Goal: Information Seeking & Learning: Check status

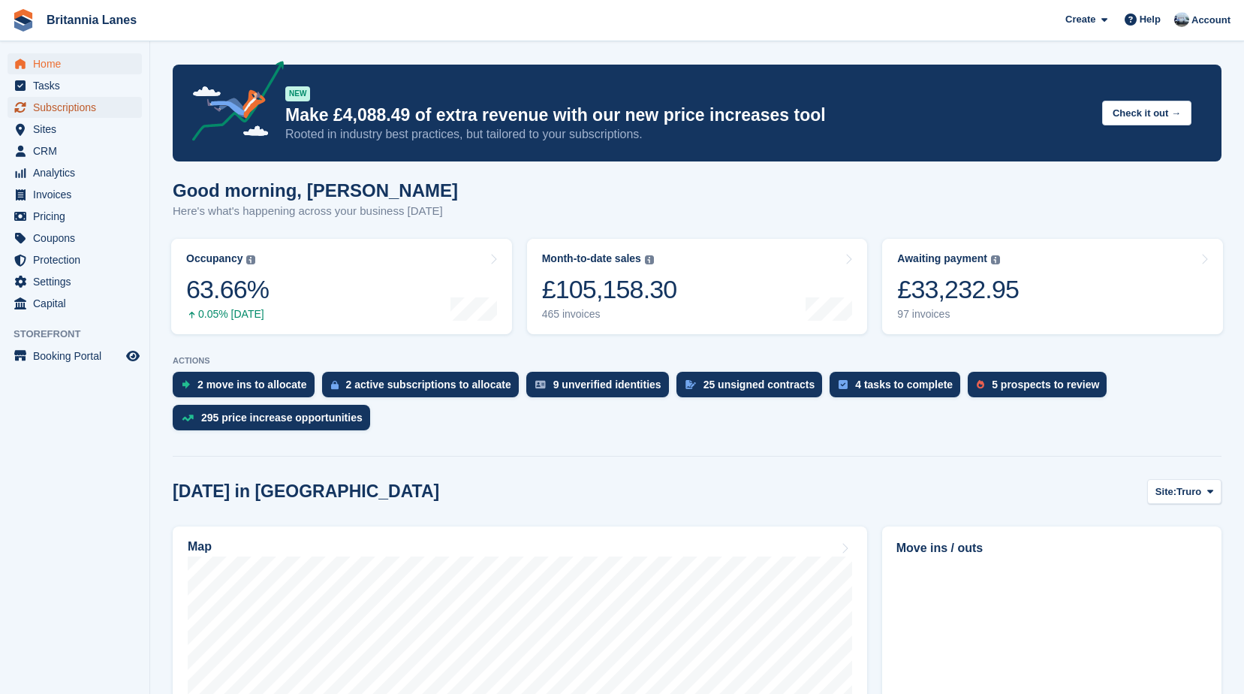
click at [111, 107] on span "Subscriptions" at bounding box center [78, 107] width 90 height 21
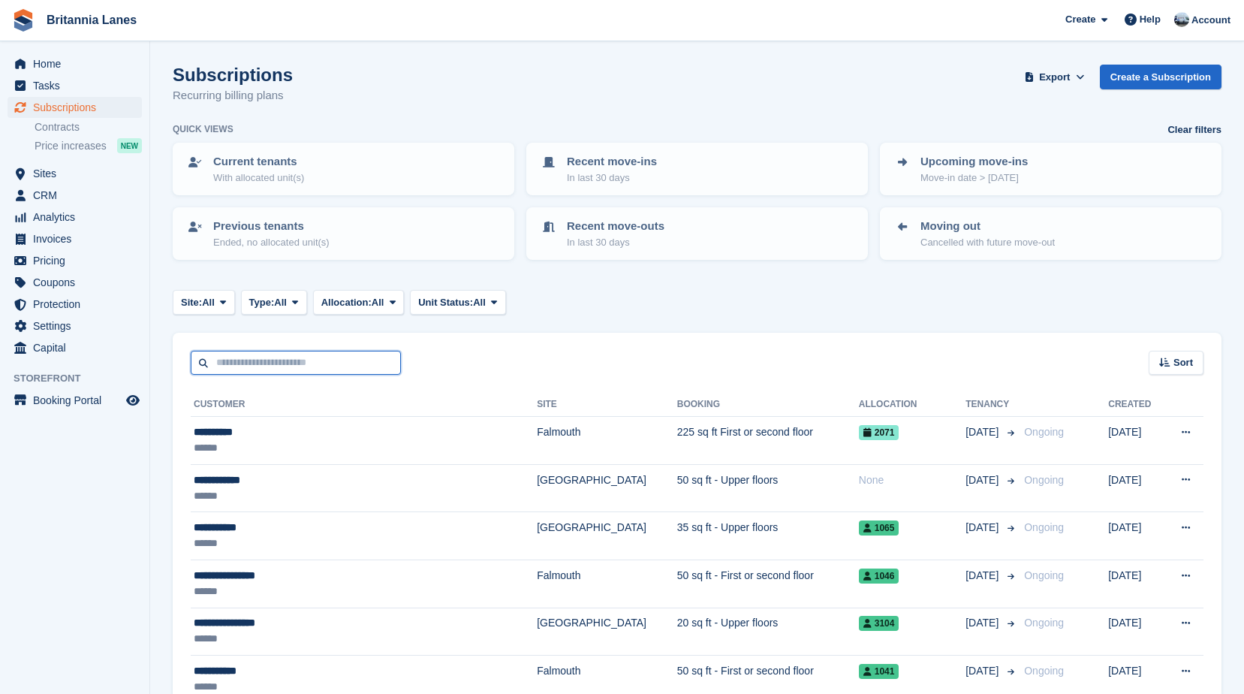
click at [262, 363] on input "text" at bounding box center [296, 363] width 210 height 25
type input "**********"
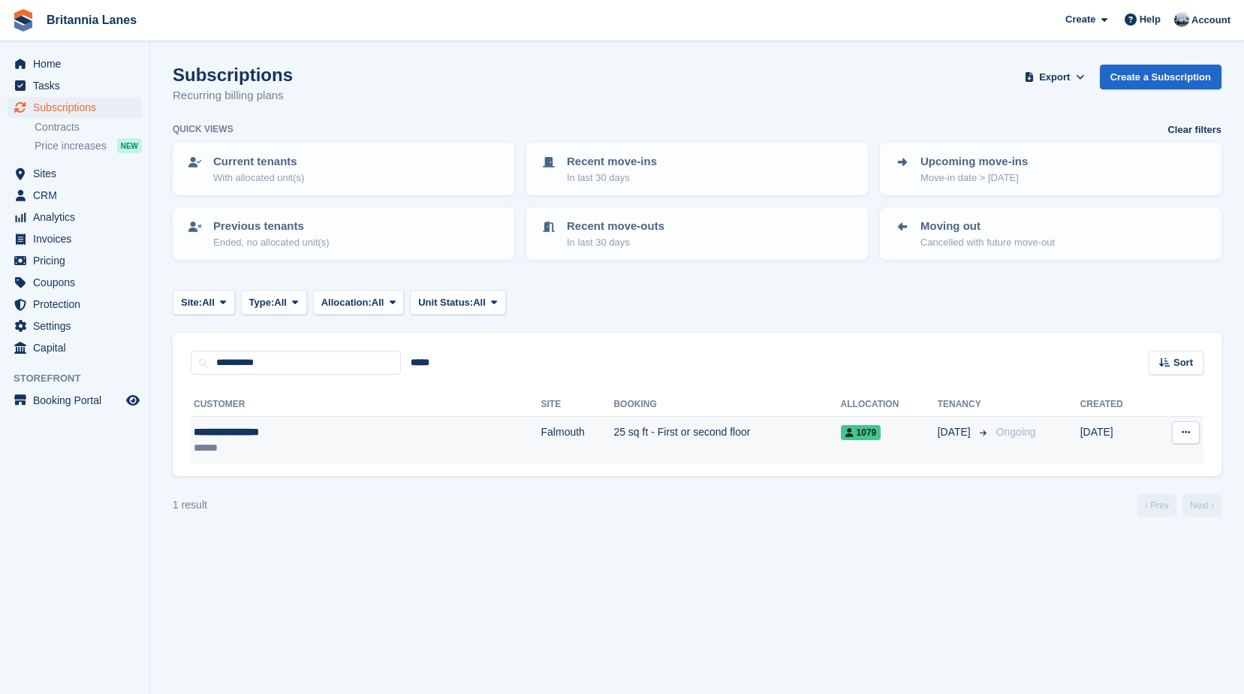
click at [276, 437] on div "**********" at bounding box center [298, 432] width 208 height 16
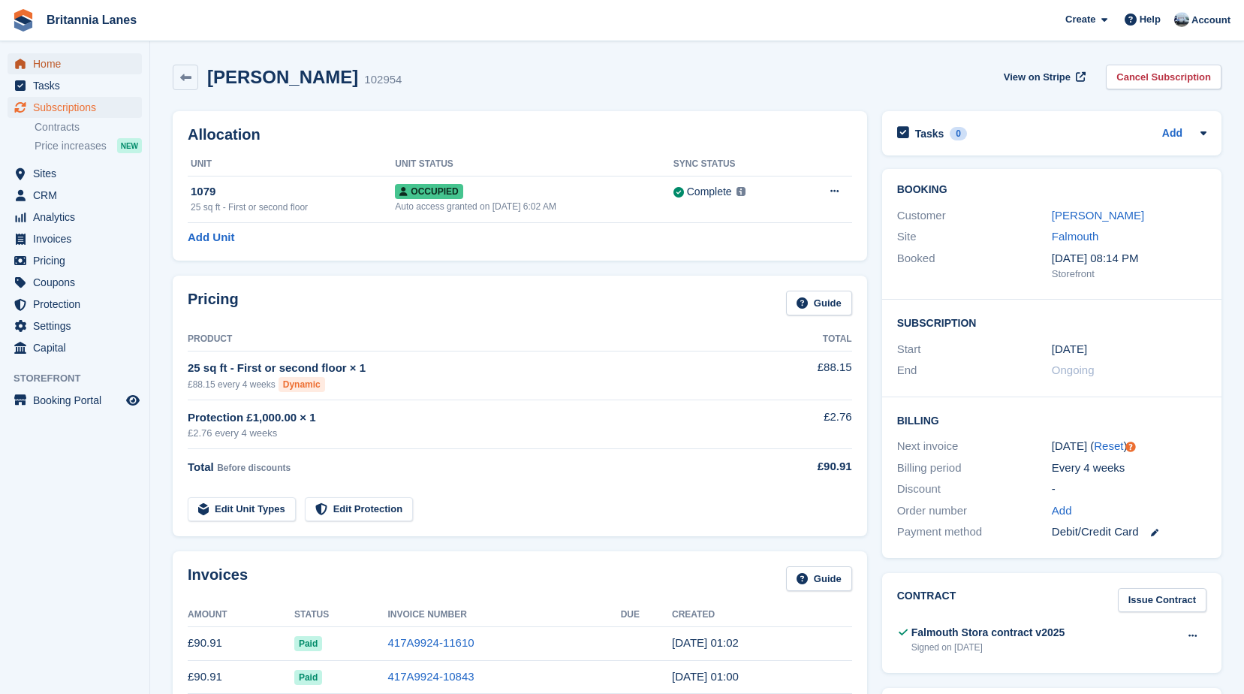
click at [68, 68] on span "Home" at bounding box center [78, 63] width 90 height 21
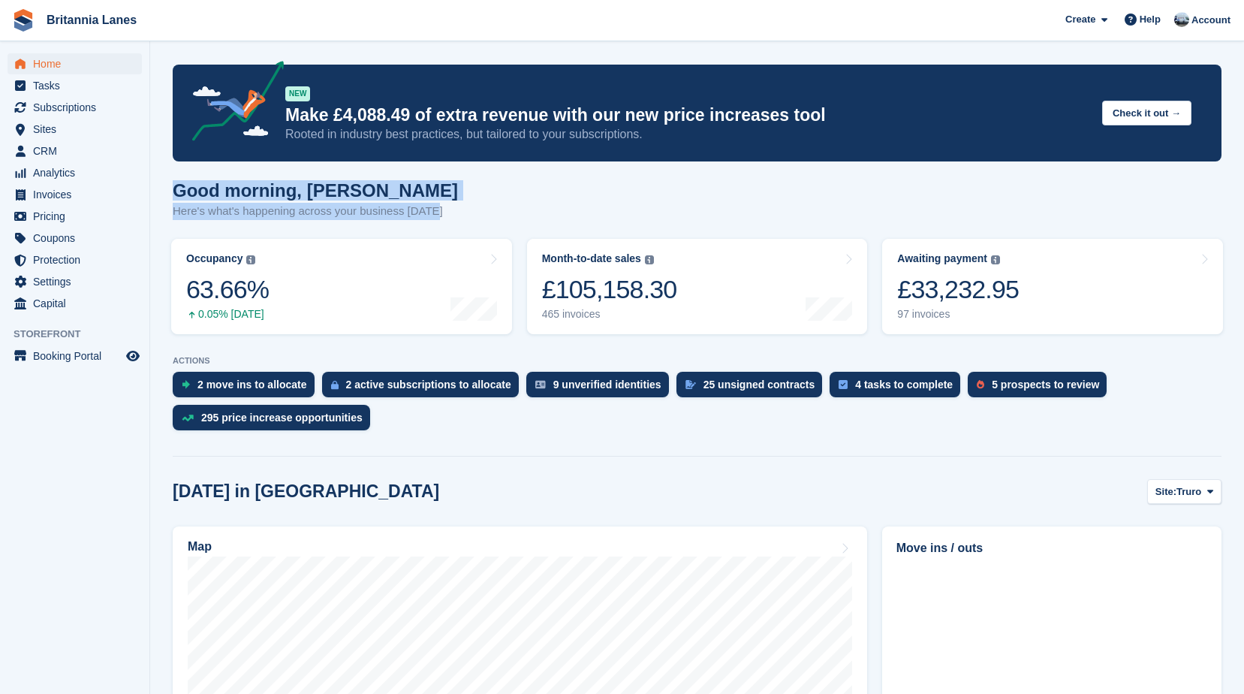
drag, startPoint x: 442, startPoint y: 212, endPoint x: 168, endPoint y: 189, distance: 274.9
click at [362, 194] on h1 "Good morning, [PERSON_NAME]" at bounding box center [315, 190] width 285 height 20
drag, startPoint x: 451, startPoint y: 217, endPoint x: 164, endPoint y: 197, distance: 287.5
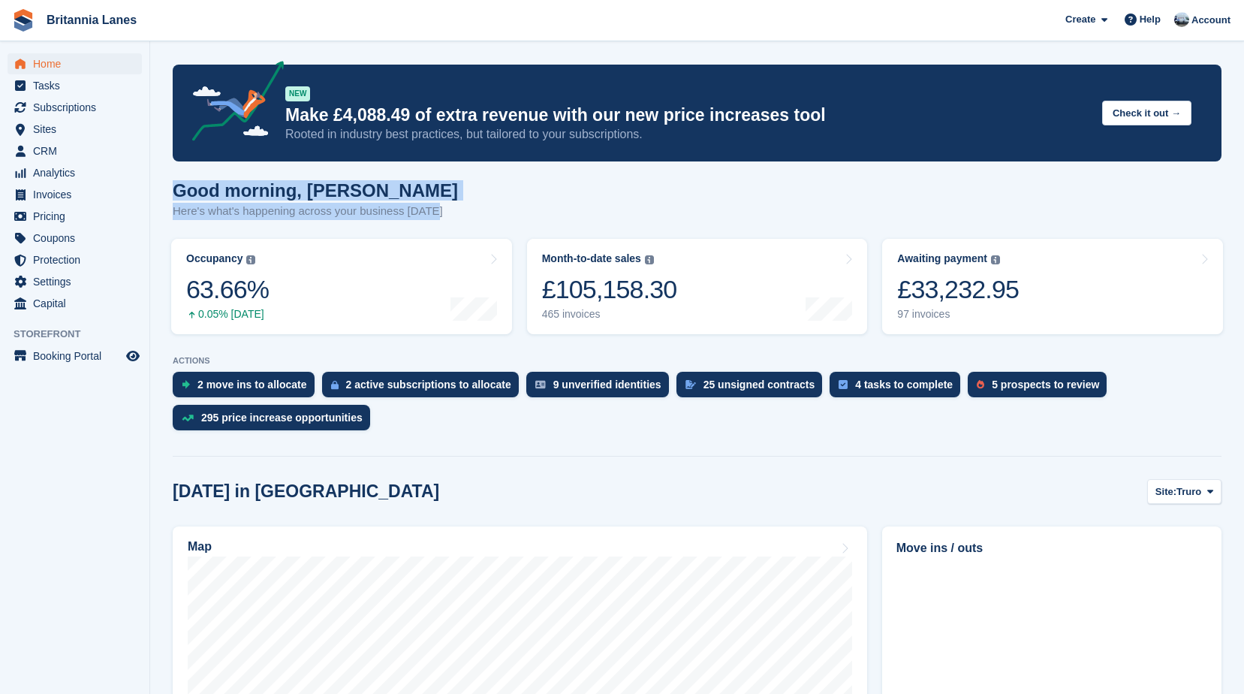
click at [418, 192] on h1 "Good morning, John" at bounding box center [315, 190] width 285 height 20
drag, startPoint x: 446, startPoint y: 212, endPoint x: 172, endPoint y: 182, distance: 275.6
drag, startPoint x: 172, startPoint y: 182, endPoint x: 384, endPoint y: 181, distance: 212.5
click at [384, 181] on h1 "Good morning, John" at bounding box center [315, 190] width 285 height 20
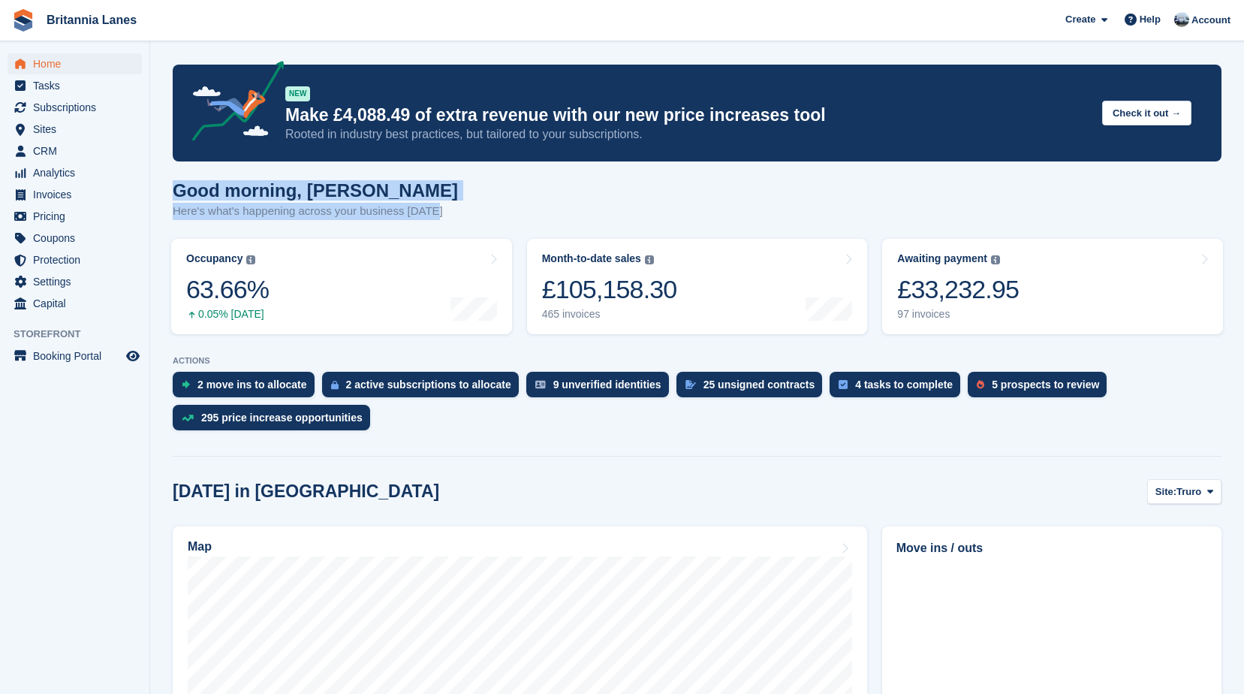
drag, startPoint x: 444, startPoint y: 212, endPoint x: 169, endPoint y: 164, distance: 278.8
drag, startPoint x: 169, startPoint y: 164, endPoint x: 419, endPoint y: 199, distance: 252.4
click at [417, 200] on h1 "Good morning, John" at bounding box center [315, 190] width 285 height 20
drag, startPoint x: 438, startPoint y: 212, endPoint x: 173, endPoint y: 168, distance: 267.8
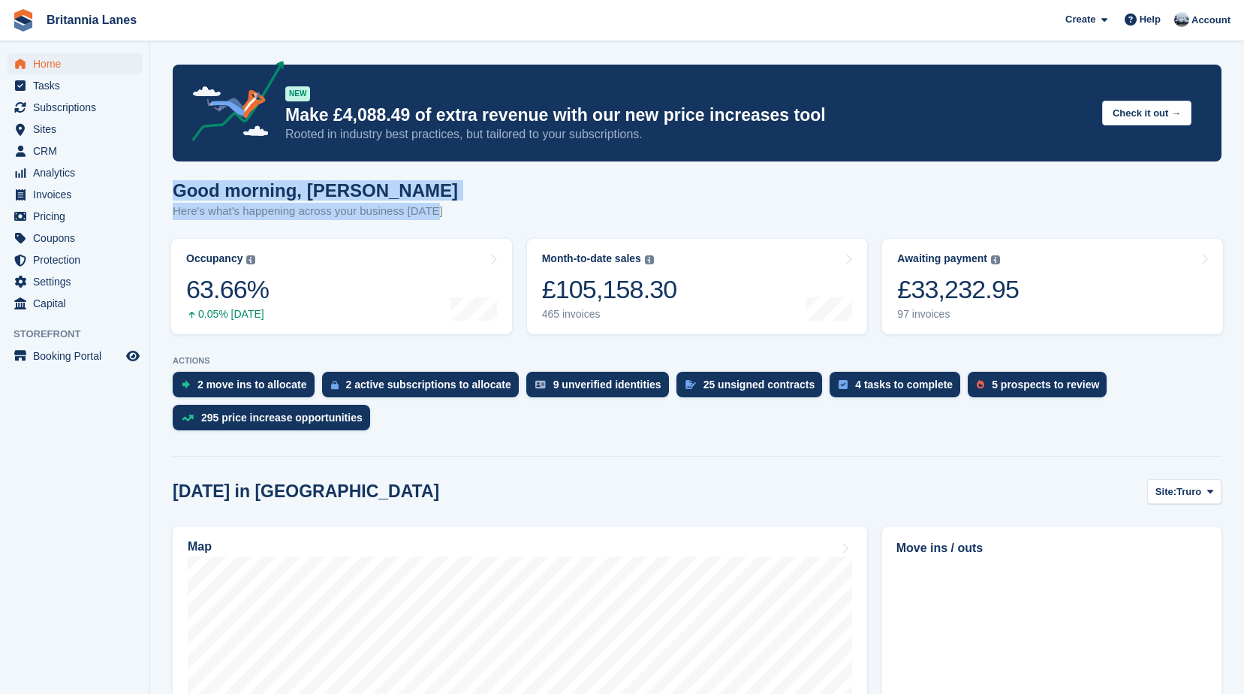
drag, startPoint x: 173, startPoint y: 168, endPoint x: 439, endPoint y: 180, distance: 266.0
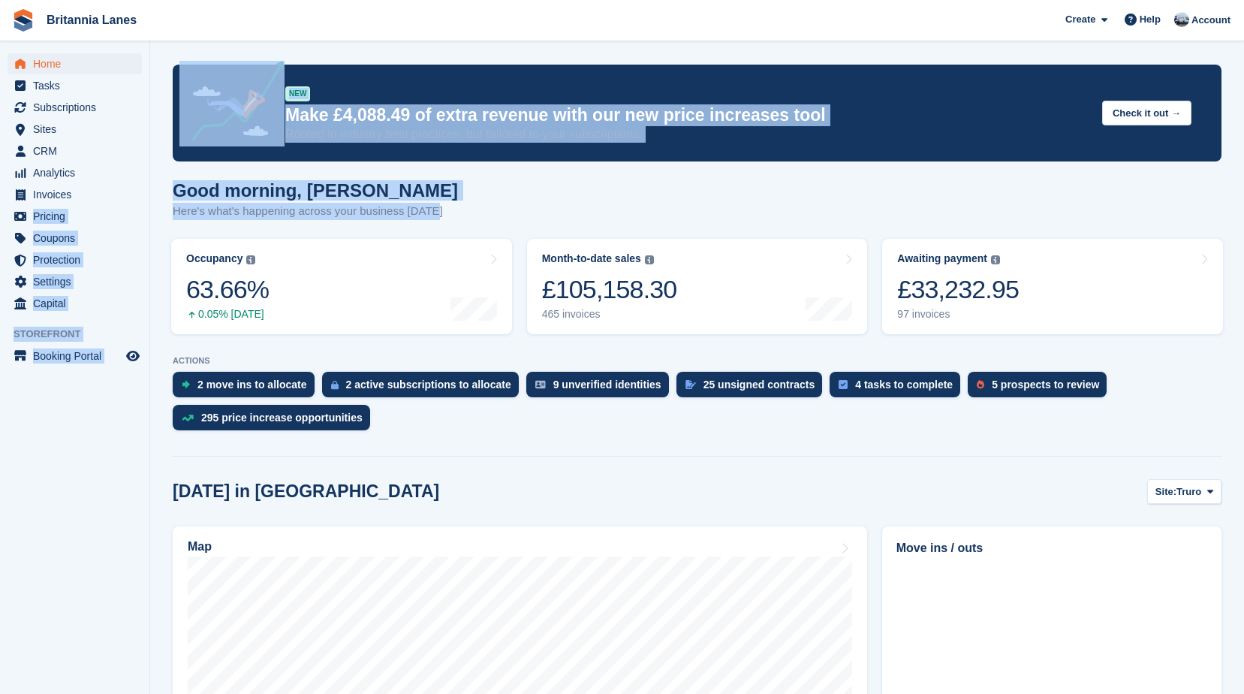
drag, startPoint x: 438, startPoint y: 217, endPoint x: 147, endPoint y: 187, distance: 292.8
click at [429, 189] on h1 "Good morning, John" at bounding box center [315, 190] width 285 height 20
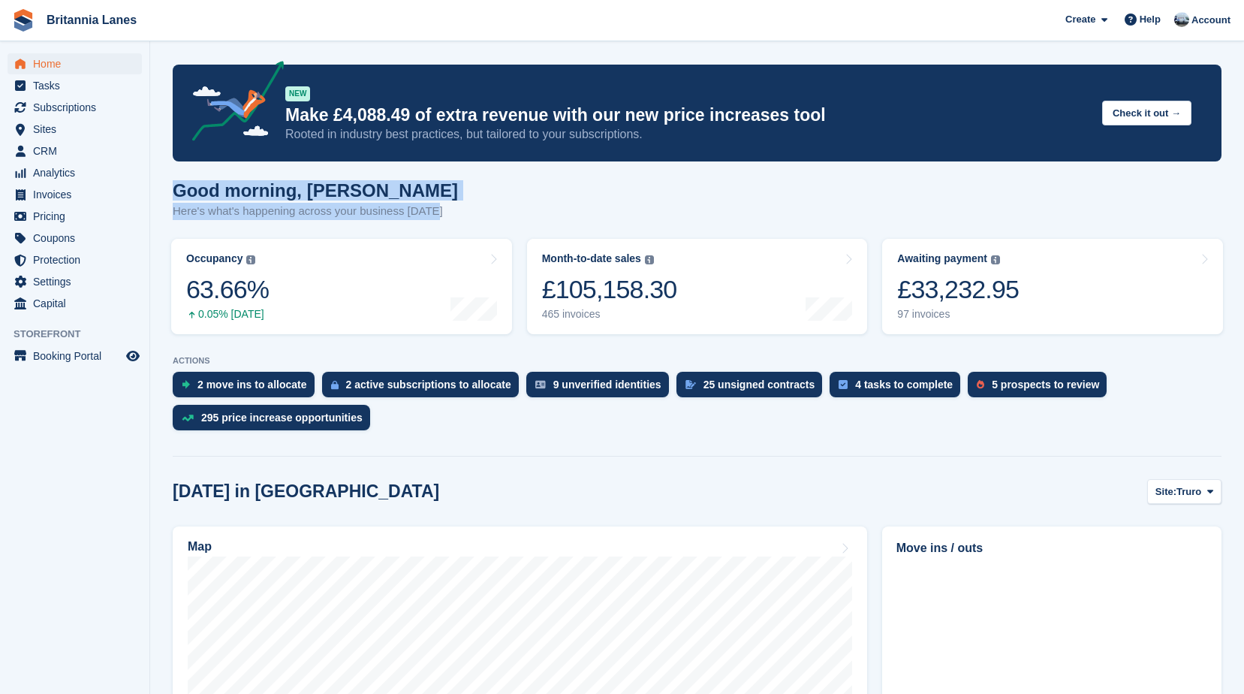
drag, startPoint x: 435, startPoint y: 214, endPoint x: 169, endPoint y: 191, distance: 266.8
click at [430, 192] on h1 "Good morning, John" at bounding box center [315, 190] width 285 height 20
drag, startPoint x: 436, startPoint y: 215, endPoint x: 177, endPoint y: 188, distance: 260.4
click at [177, 188] on div "Good morning, John Here's what's happening across your business today" at bounding box center [697, 209] width 1049 height 58
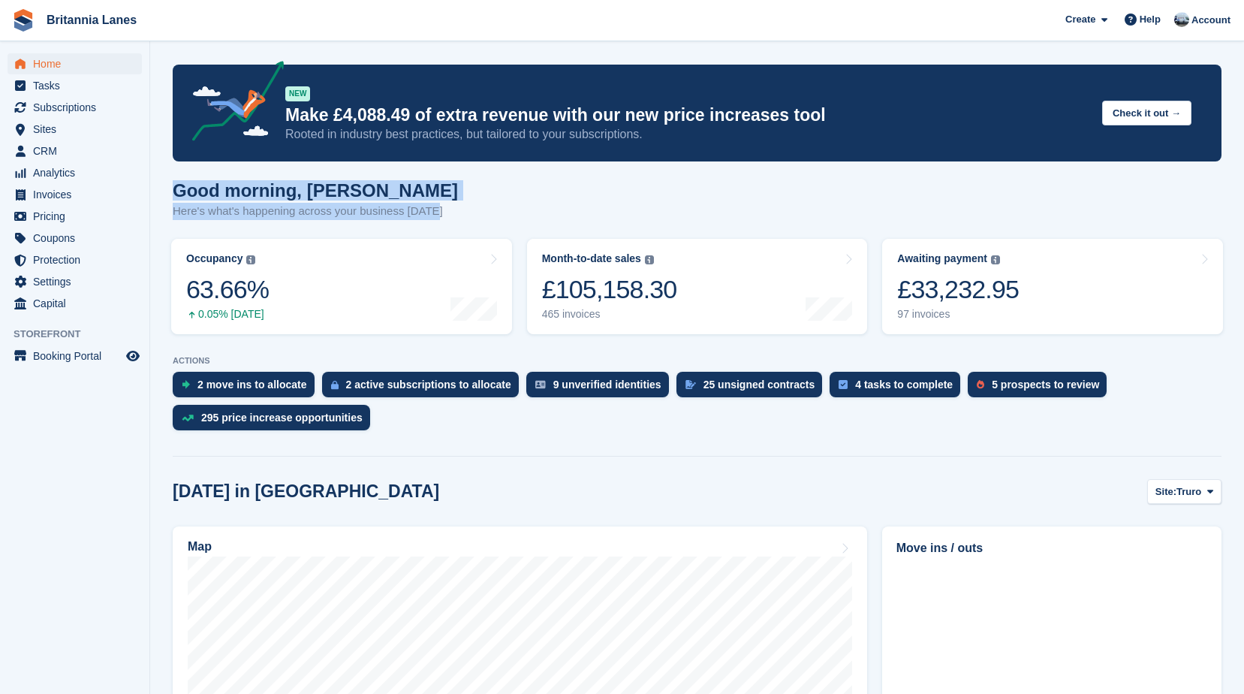
click at [429, 182] on h1 "Good morning, John" at bounding box center [315, 190] width 285 height 20
drag, startPoint x: 435, startPoint y: 213, endPoint x: 170, endPoint y: 193, distance: 265.8
click at [379, 189] on h1 "Good morning, John" at bounding box center [315, 190] width 285 height 20
drag, startPoint x: 432, startPoint y: 215, endPoint x: 176, endPoint y: 195, distance: 257.5
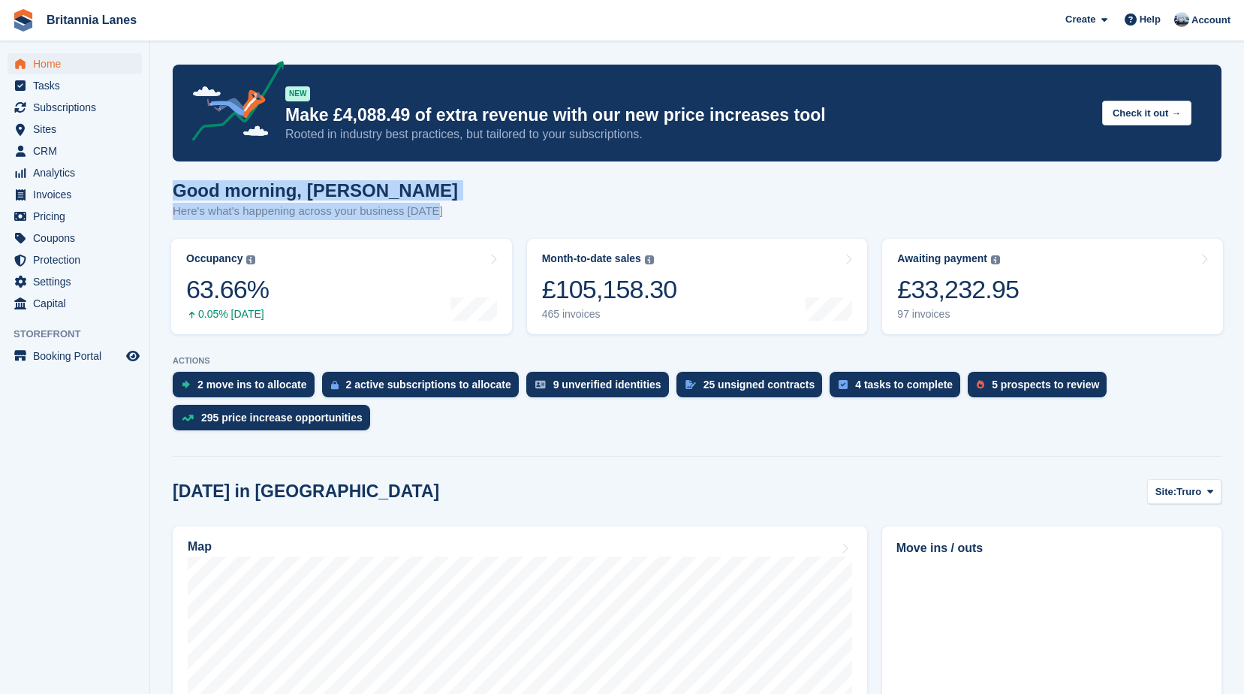
click at [176, 195] on div "Good morning, John Here's what's happening across your business today" at bounding box center [697, 209] width 1049 height 58
drag, startPoint x: 176, startPoint y: 195, endPoint x: 363, endPoint y: 181, distance: 188.2
click at [363, 181] on h1 "Good morning, John" at bounding box center [315, 190] width 285 height 20
drag, startPoint x: 433, startPoint y: 215, endPoint x: 164, endPoint y: 195, distance: 270.2
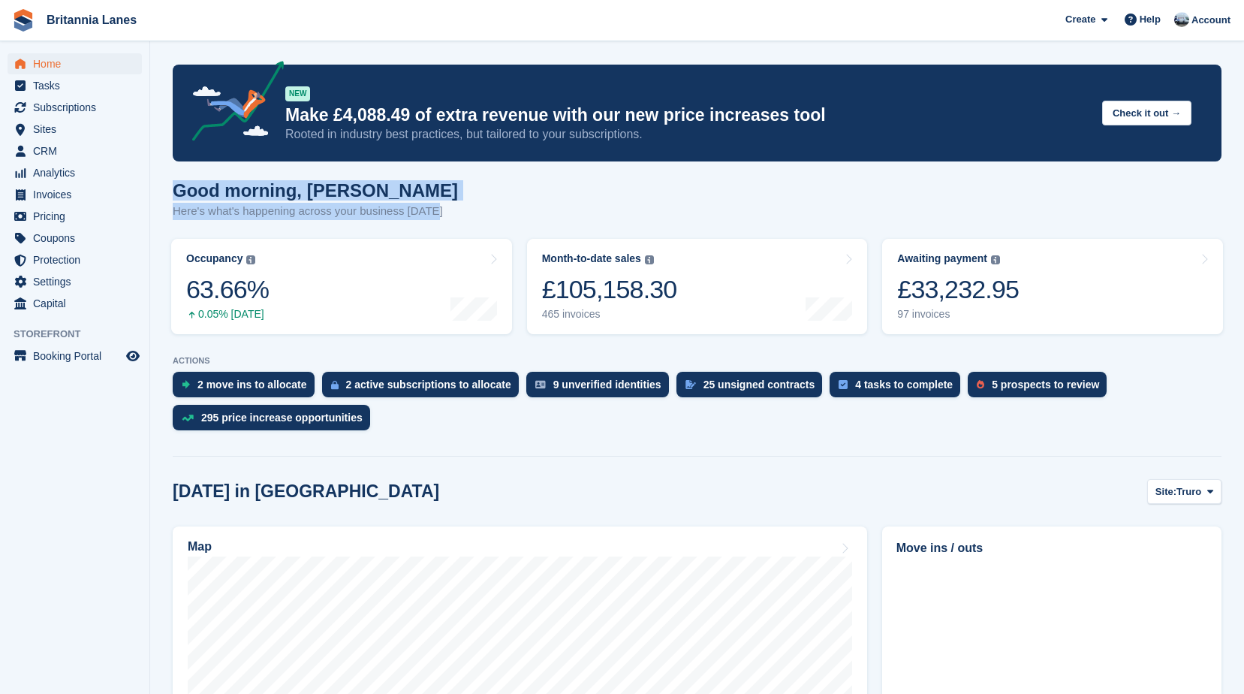
click at [364, 185] on h1 "Good morning, John" at bounding box center [315, 190] width 285 height 20
drag, startPoint x: 443, startPoint y: 215, endPoint x: 173, endPoint y: 182, distance: 271.4
click at [173, 182] on div "Good morning, John Here's what's happening across your business today" at bounding box center [697, 209] width 1049 height 58
drag, startPoint x: 173, startPoint y: 182, endPoint x: 360, endPoint y: 182, distance: 186.2
click at [360, 182] on h1 "Good morning, John" at bounding box center [315, 190] width 285 height 20
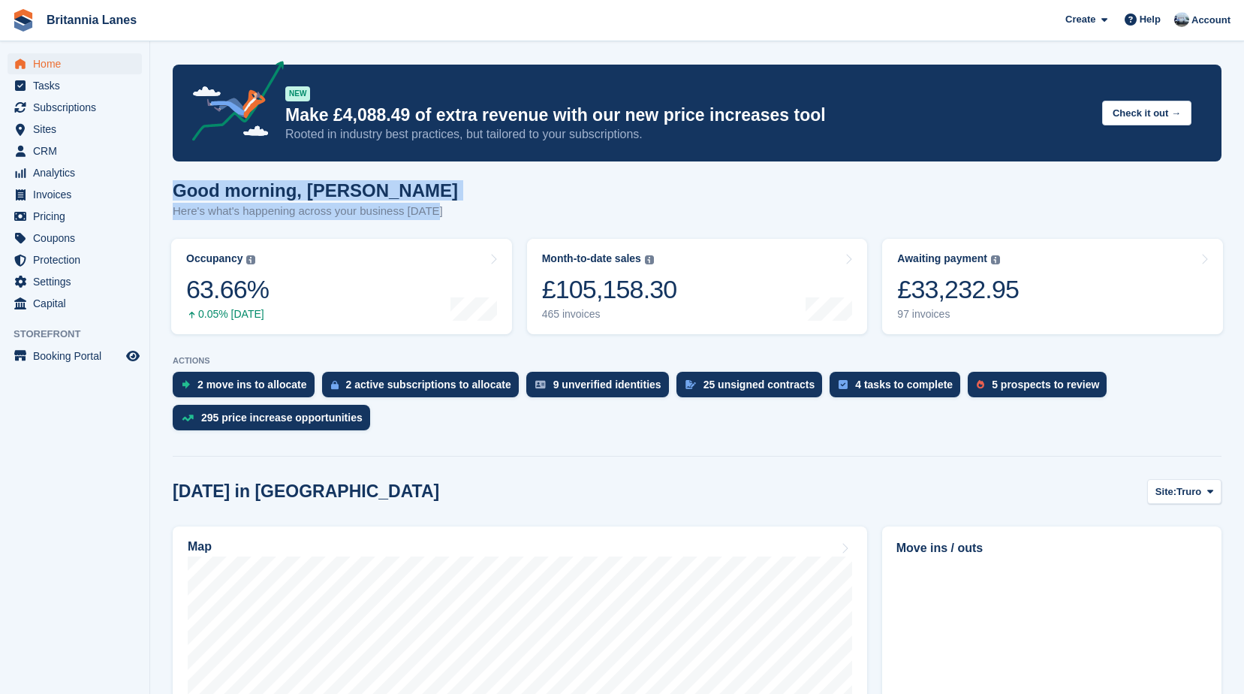
drag, startPoint x: 445, startPoint y: 213, endPoint x: 163, endPoint y: 173, distance: 285.1
drag, startPoint x: 163, startPoint y: 173, endPoint x: 361, endPoint y: 172, distance: 198.2
drag, startPoint x: 441, startPoint y: 215, endPoint x: 156, endPoint y: 191, distance: 286.3
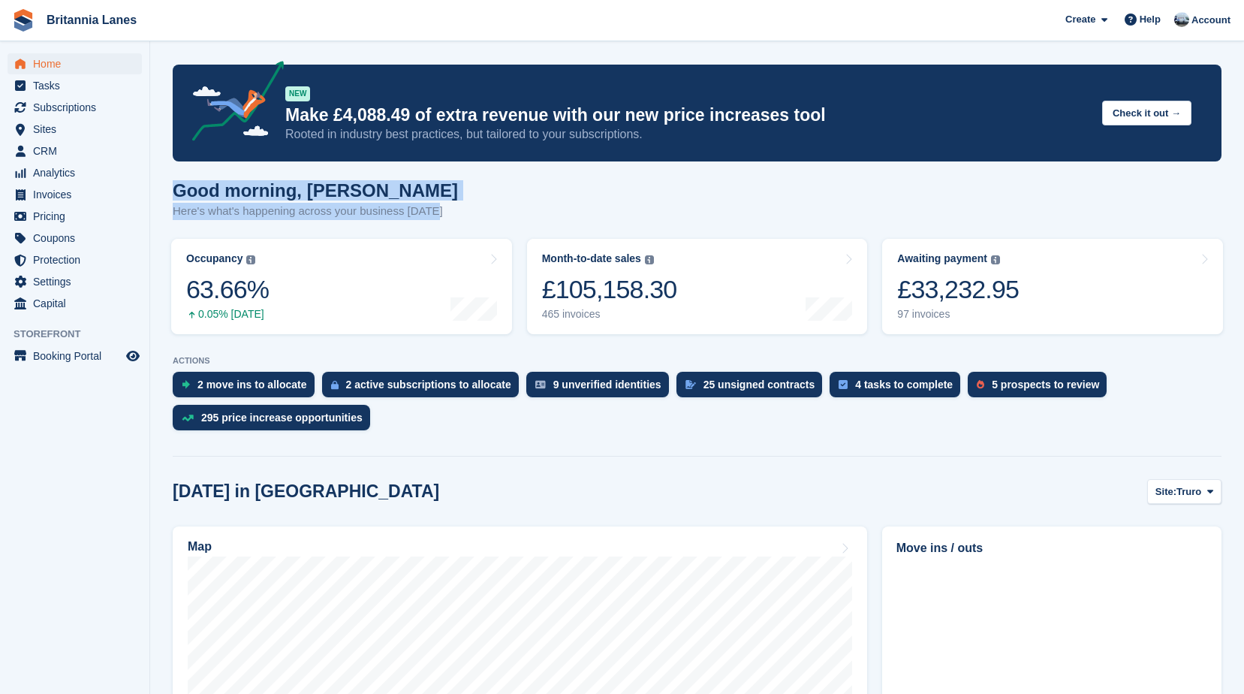
drag, startPoint x: 156, startPoint y: 191, endPoint x: 341, endPoint y: 179, distance: 185.1
drag, startPoint x: 445, startPoint y: 215, endPoint x: 173, endPoint y: 176, distance: 274.5
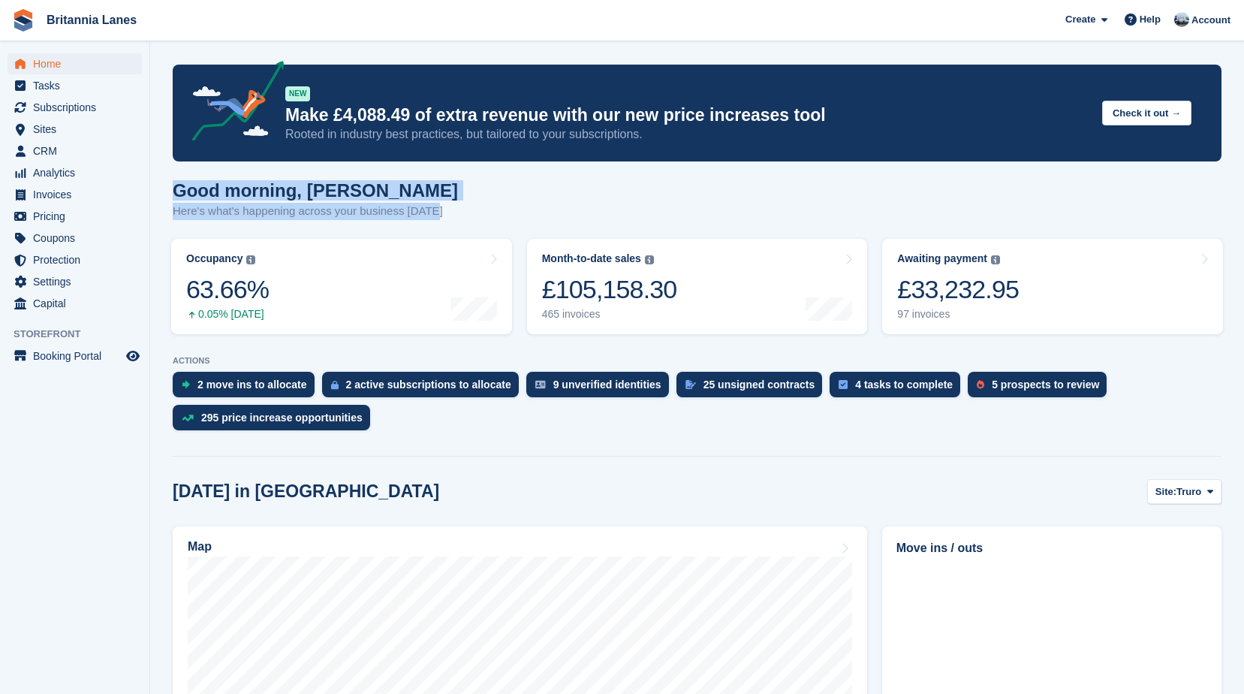
drag, startPoint x: 173, startPoint y: 176, endPoint x: 398, endPoint y: 184, distance: 224.6
click at [398, 184] on h1 "Good morning, John" at bounding box center [315, 190] width 285 height 20
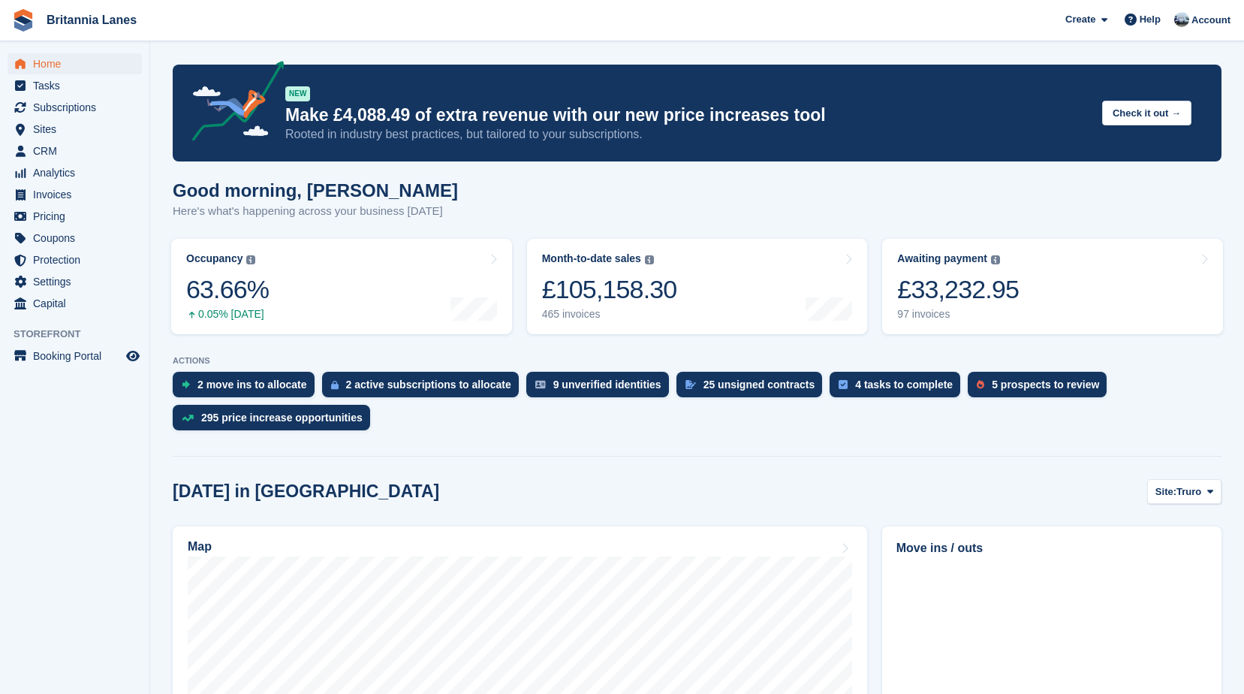
click at [432, 213] on div "Good morning, John Here's what's happening across your business today" at bounding box center [697, 209] width 1049 height 58
click at [59, 113] on span "Subscriptions" at bounding box center [78, 107] width 90 height 21
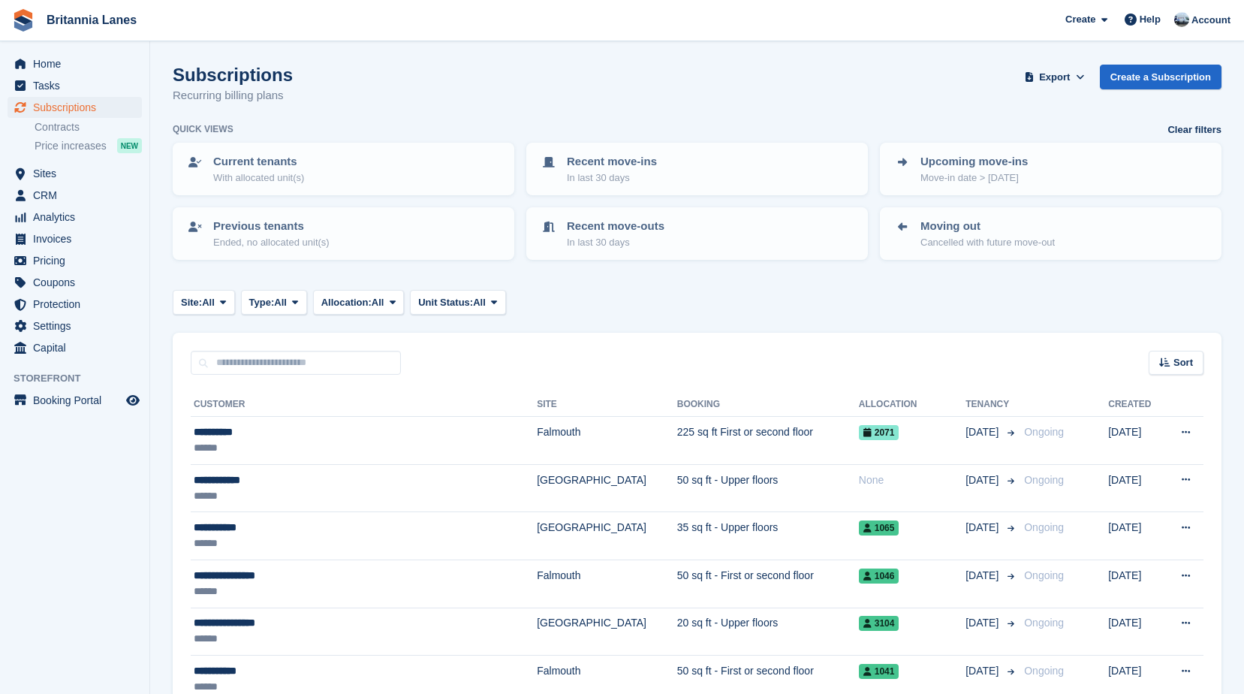
click at [417, 88] on div "Subscriptions Recurring billing plans Export Export Subscriptions Export a CSV …" at bounding box center [697, 94] width 1049 height 58
click at [402, 80] on div "Subscriptions Recurring billing plans Export Export Subscriptions Export a CSV …" at bounding box center [697, 94] width 1049 height 58
click at [80, 98] on span "Subscriptions" at bounding box center [78, 107] width 90 height 21
click at [271, 362] on input "text" at bounding box center [296, 363] width 210 height 25
type input "******"
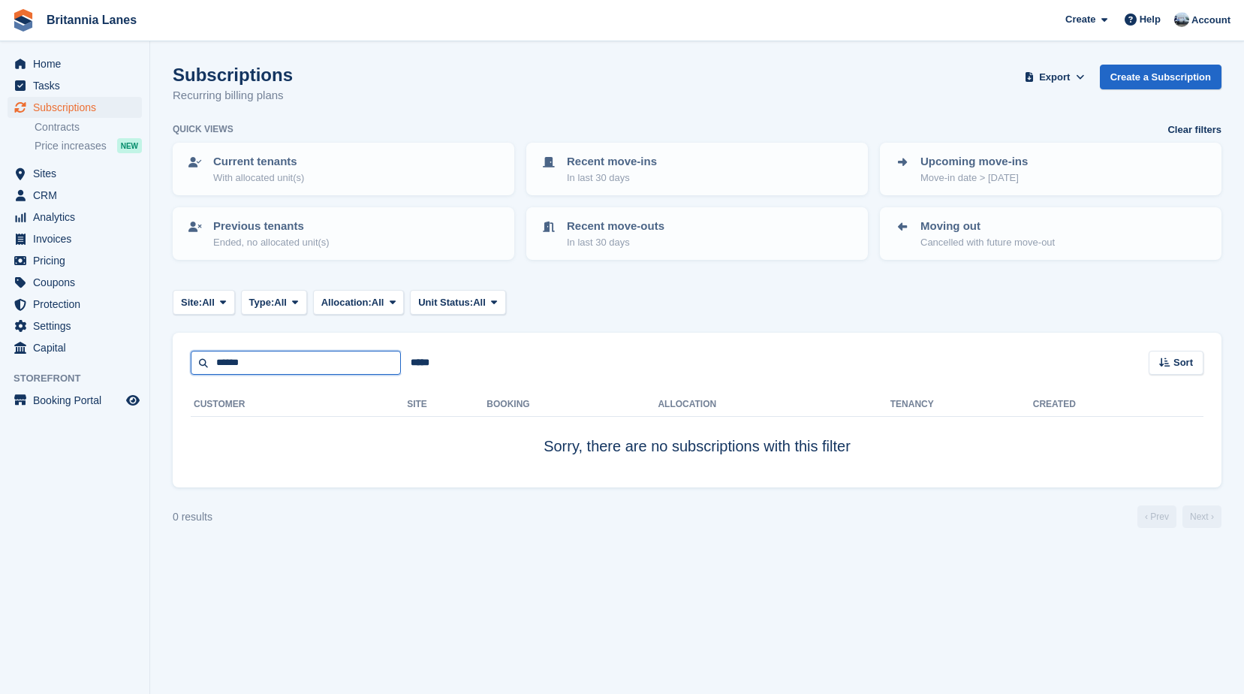
drag, startPoint x: 286, startPoint y: 356, endPoint x: 188, endPoint y: 357, distance: 98.3
click at [188, 357] on div "****** ***** Sort Sort by Customer name Date created Move in date Move out date…" at bounding box center [697, 354] width 1049 height 43
type input "******"
click at [335, 362] on input "******" at bounding box center [296, 363] width 210 height 25
drag, startPoint x: 317, startPoint y: 360, endPoint x: 200, endPoint y: 346, distance: 117.1
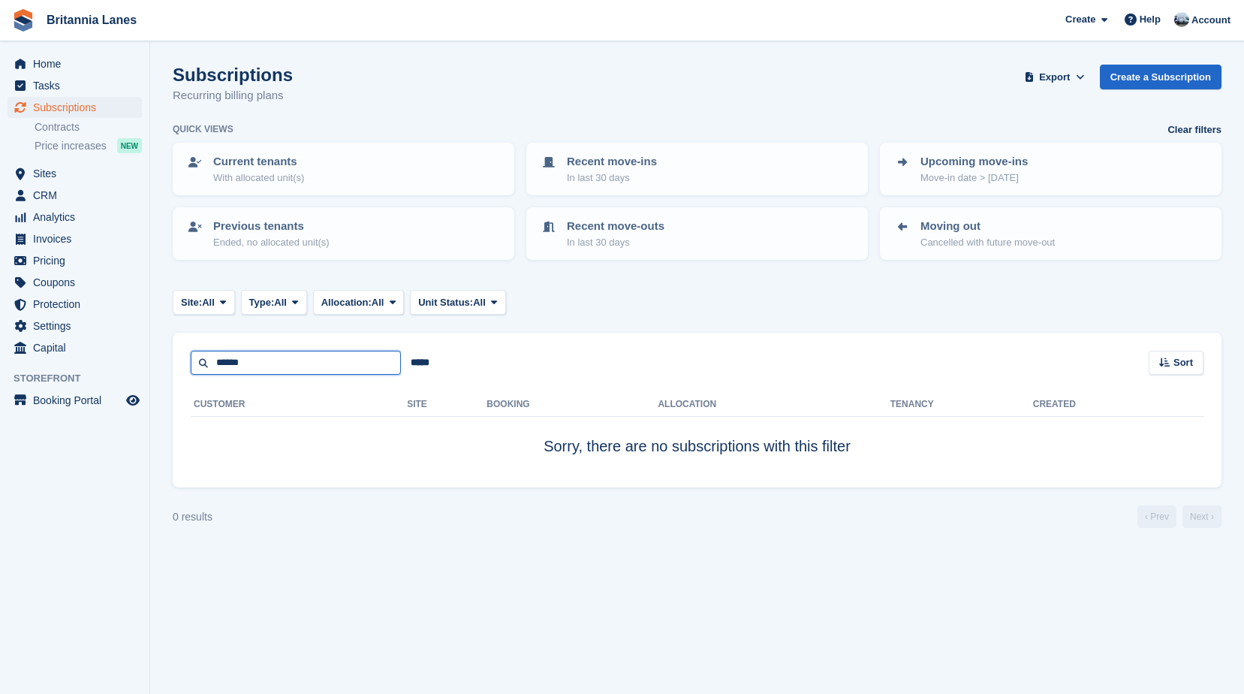
click at [200, 346] on div "****** ***** Sort Sort by Customer name Date created Move in date Move out date…" at bounding box center [697, 354] width 1049 height 43
click at [71, 178] on span "Sites" at bounding box center [78, 173] width 90 height 21
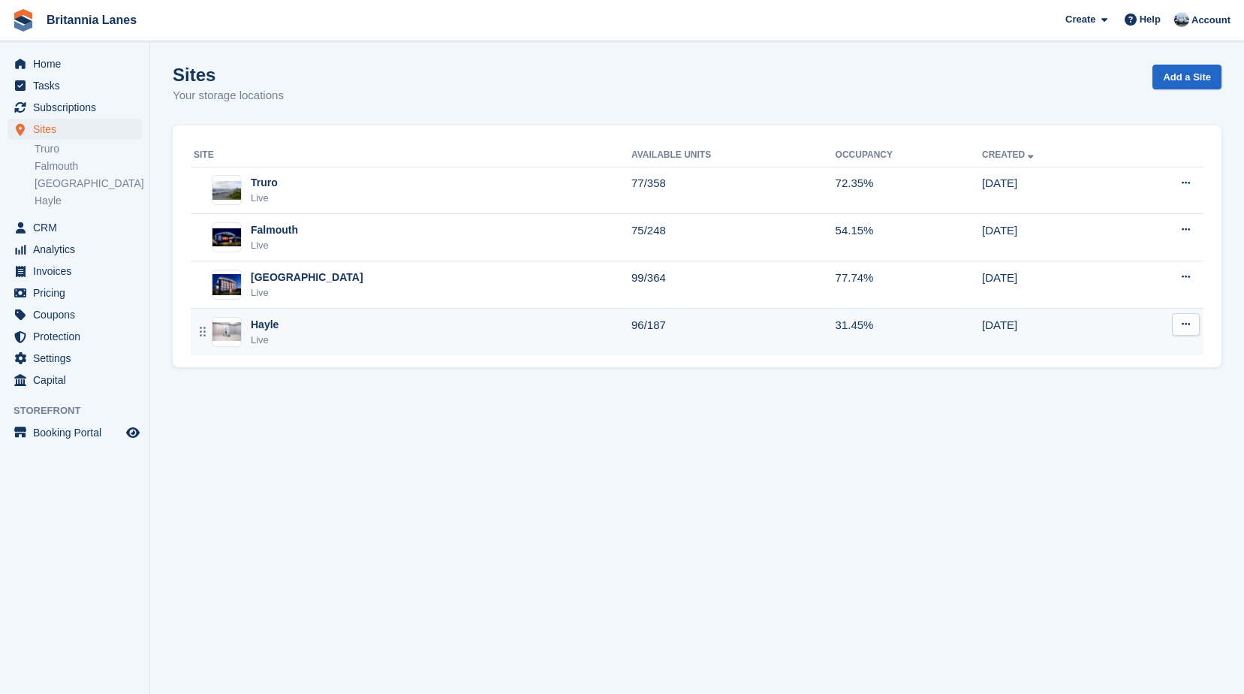
click at [290, 321] on div "Hayle Live" at bounding box center [413, 332] width 438 height 31
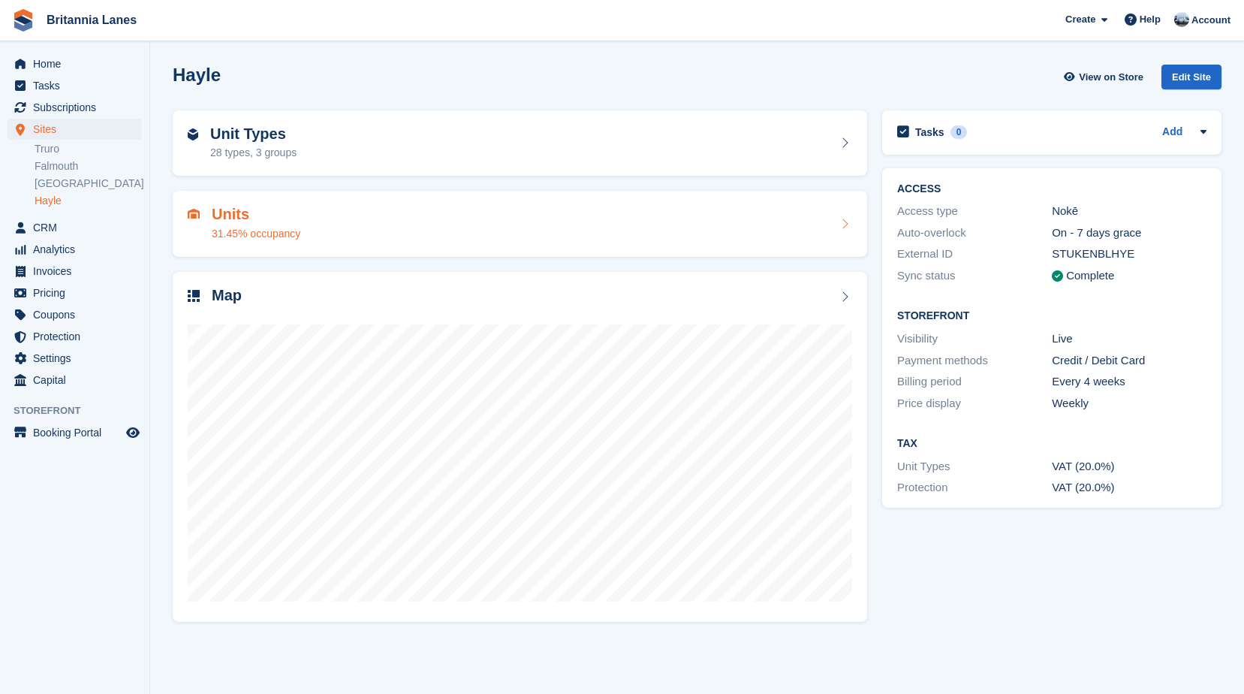
click at [268, 228] on div "31.45% occupancy" at bounding box center [256, 234] width 89 height 16
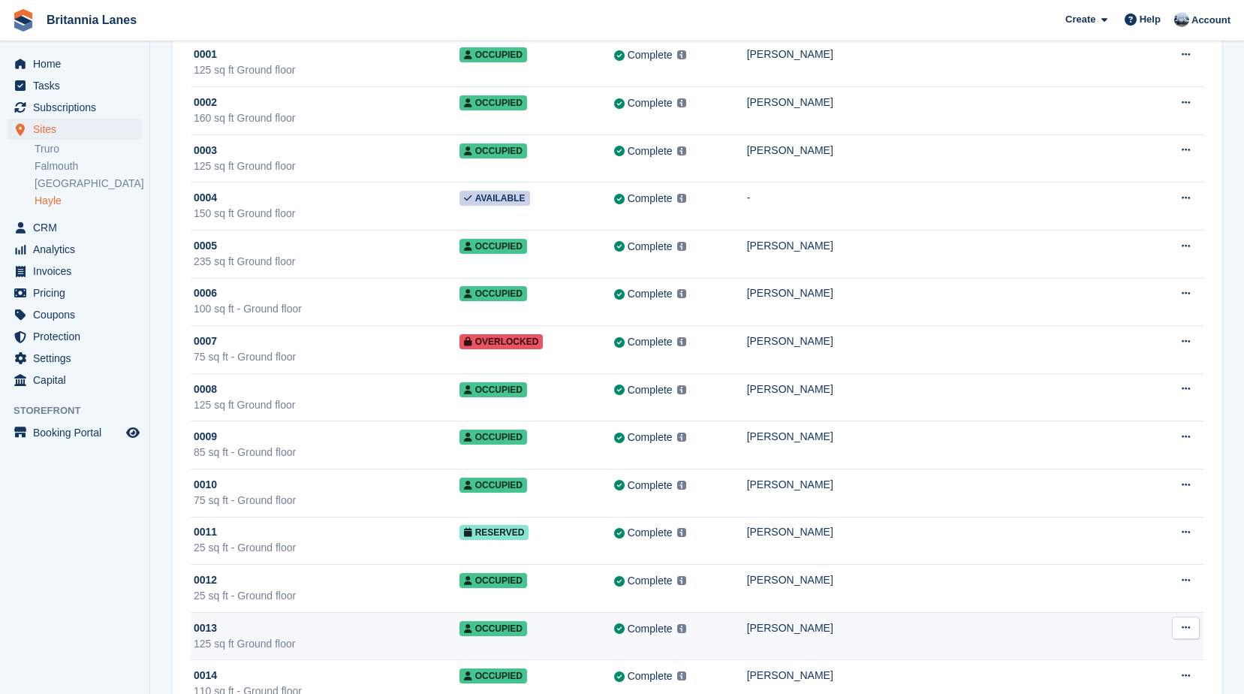
scroll to position [225, 0]
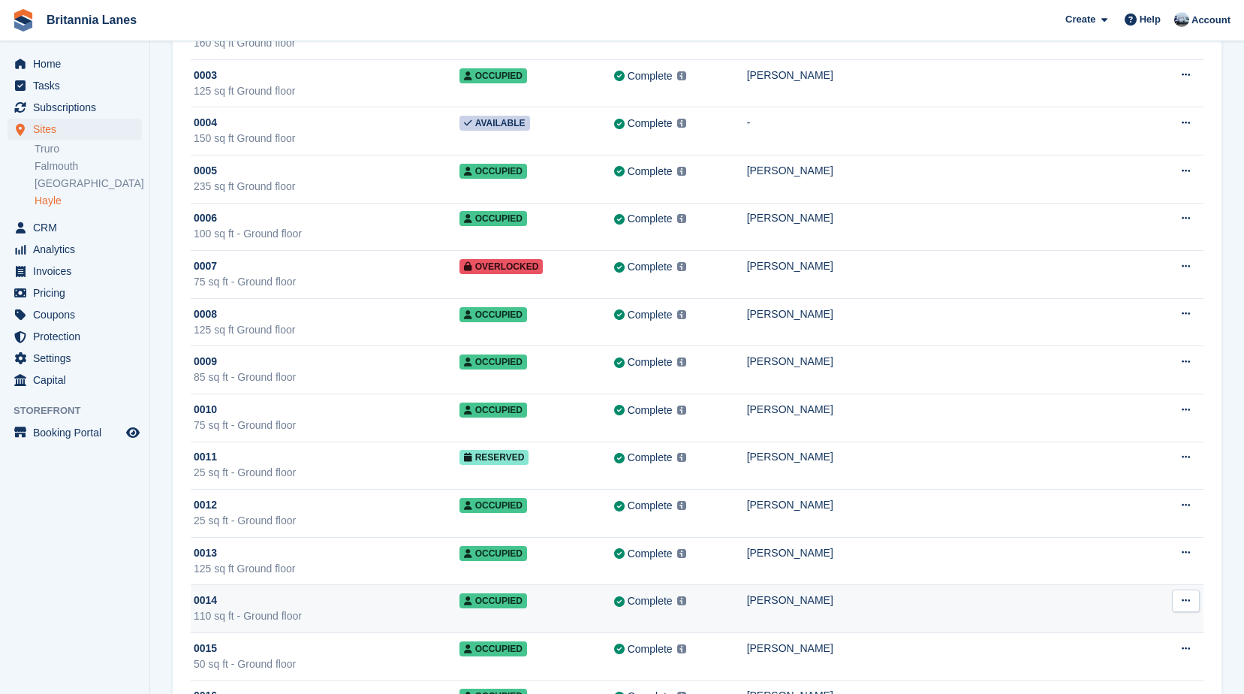
click at [349, 610] on div "110 sq ft - Ground floor" at bounding box center [327, 616] width 266 height 16
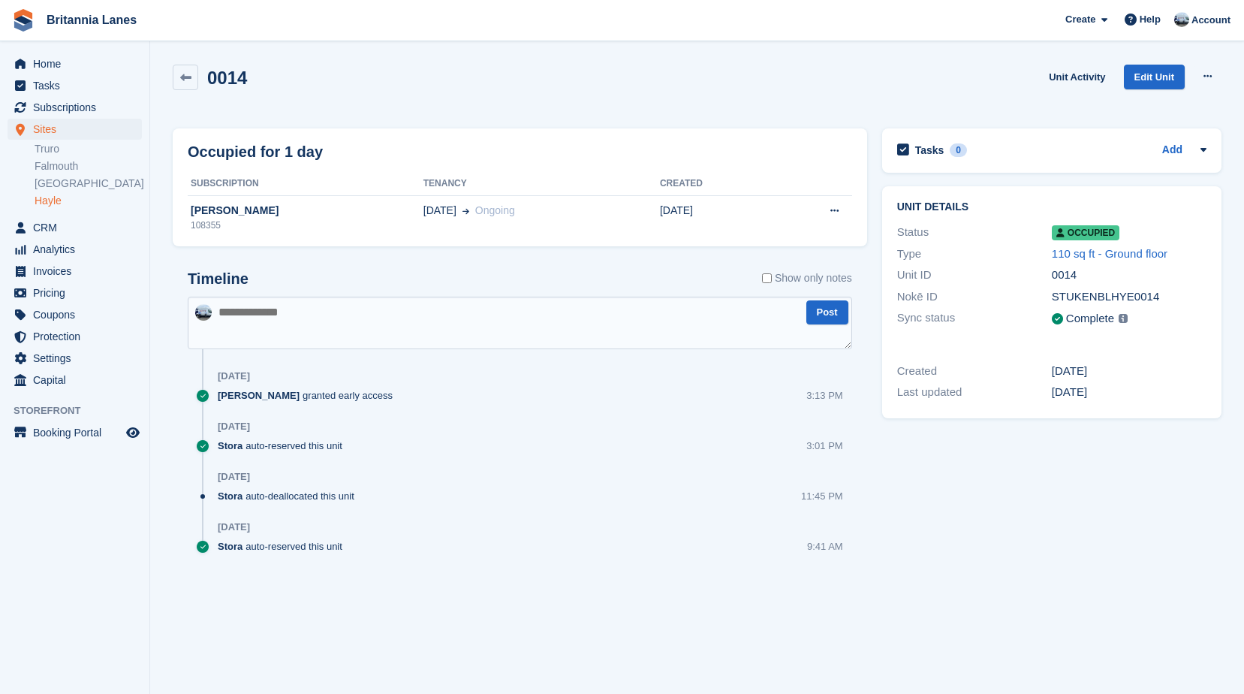
click at [366, 248] on div "Occupied for 1 day Subscription Tenancy Created [PERSON_NAME] 108355 [DATE] Ong…" at bounding box center [519, 363] width 709 height 485
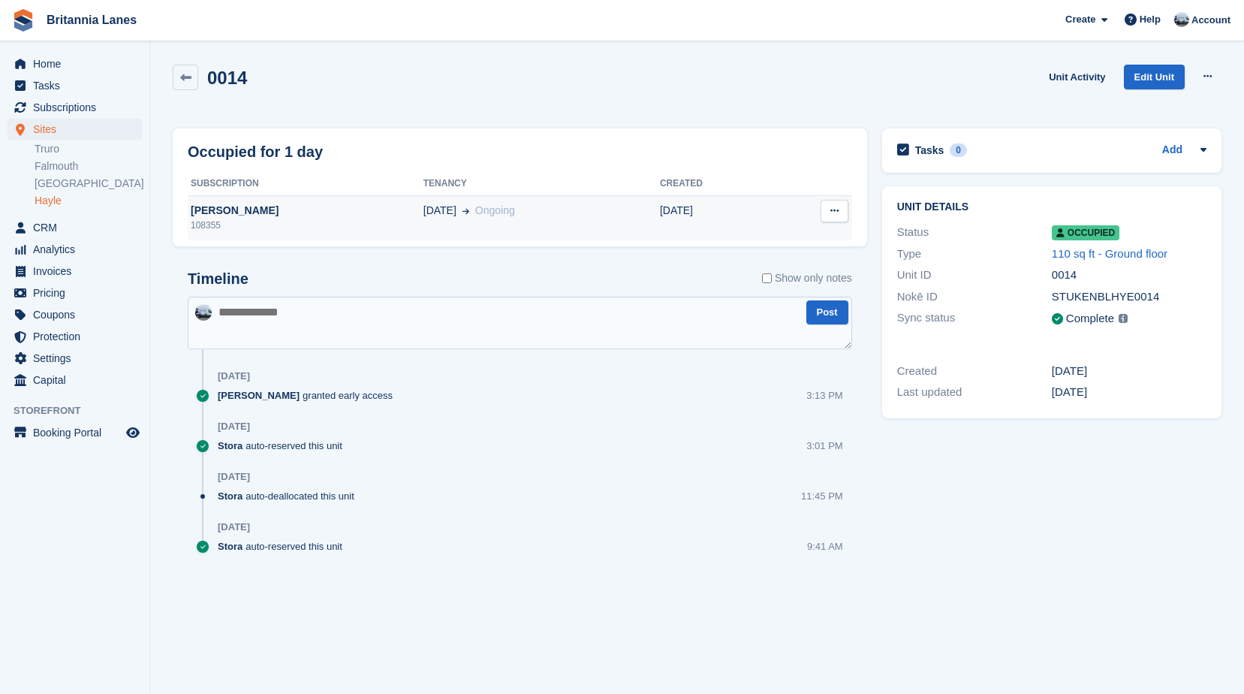
click at [327, 213] on div "Davina Samann" at bounding box center [306, 211] width 236 height 16
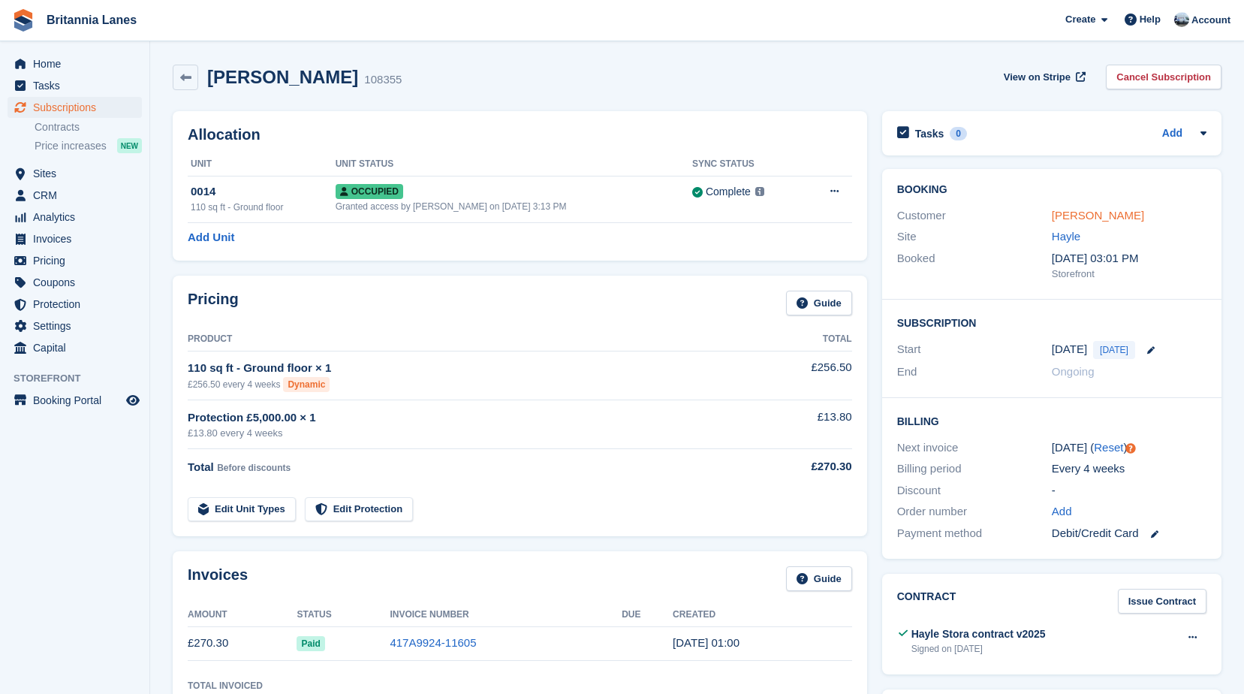
click at [1069, 214] on link "Davina Samann" at bounding box center [1098, 215] width 92 height 13
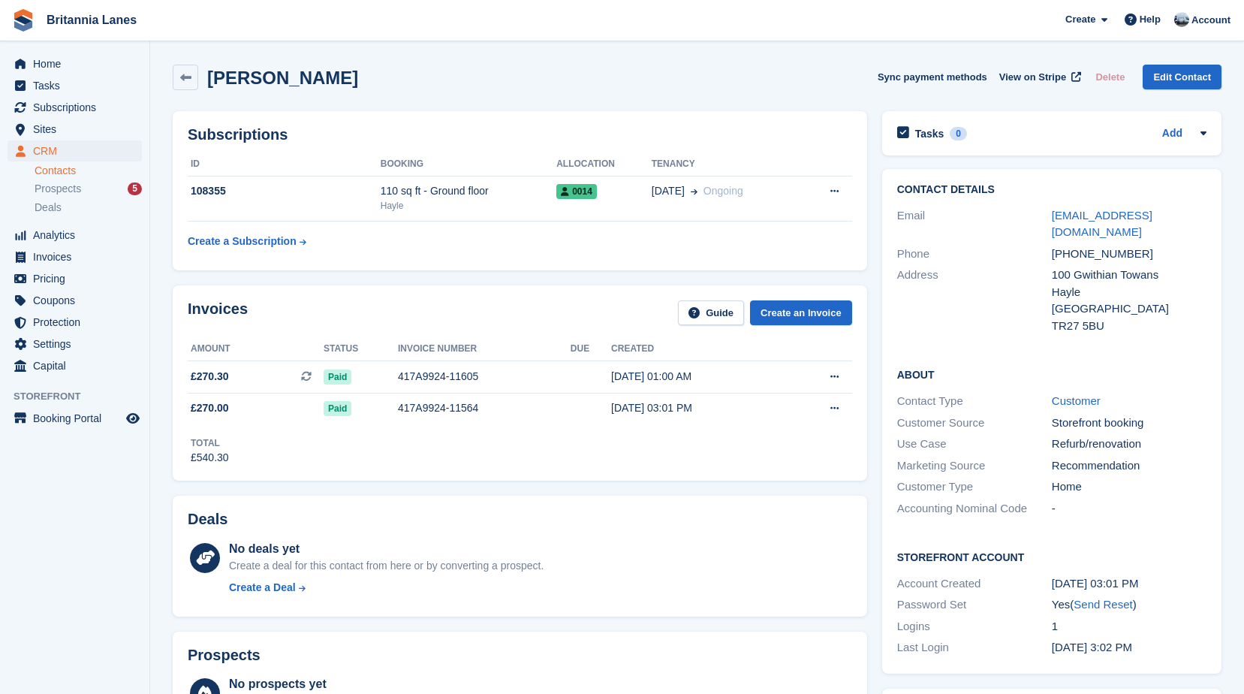
click at [619, 273] on div "Subscriptions ID Booking Allocation Tenancy 108355 110 sq ft - Ground floor Hay…" at bounding box center [519, 191] width 709 height 174
click at [462, 288] on div "Invoices Guide Create an Invoice Amount Status Invoice number Due Created £270.…" at bounding box center [520, 382] width 694 height 195
click at [312, 77] on h2 "Davina Samann" at bounding box center [282, 78] width 151 height 20
click at [402, 98] on div "Davina Samann Sync payment methods View on Stripe Delete Edit Contact" at bounding box center [697, 80] width 1064 height 47
click at [56, 59] on span "Home" at bounding box center [78, 63] width 90 height 21
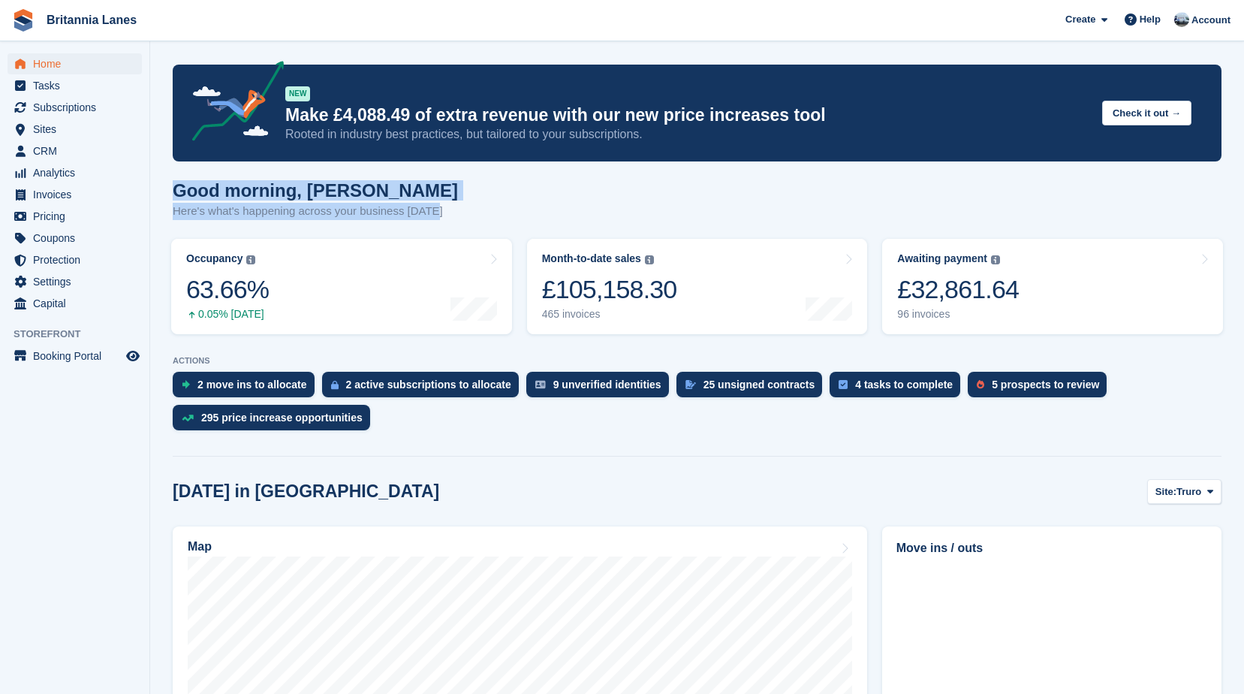
drag, startPoint x: 432, startPoint y: 217, endPoint x: 532, endPoint y: 199, distance: 102.2
click at [532, 199] on div "Good morning, John Here's what's happening across your business today" at bounding box center [697, 209] width 1049 height 58
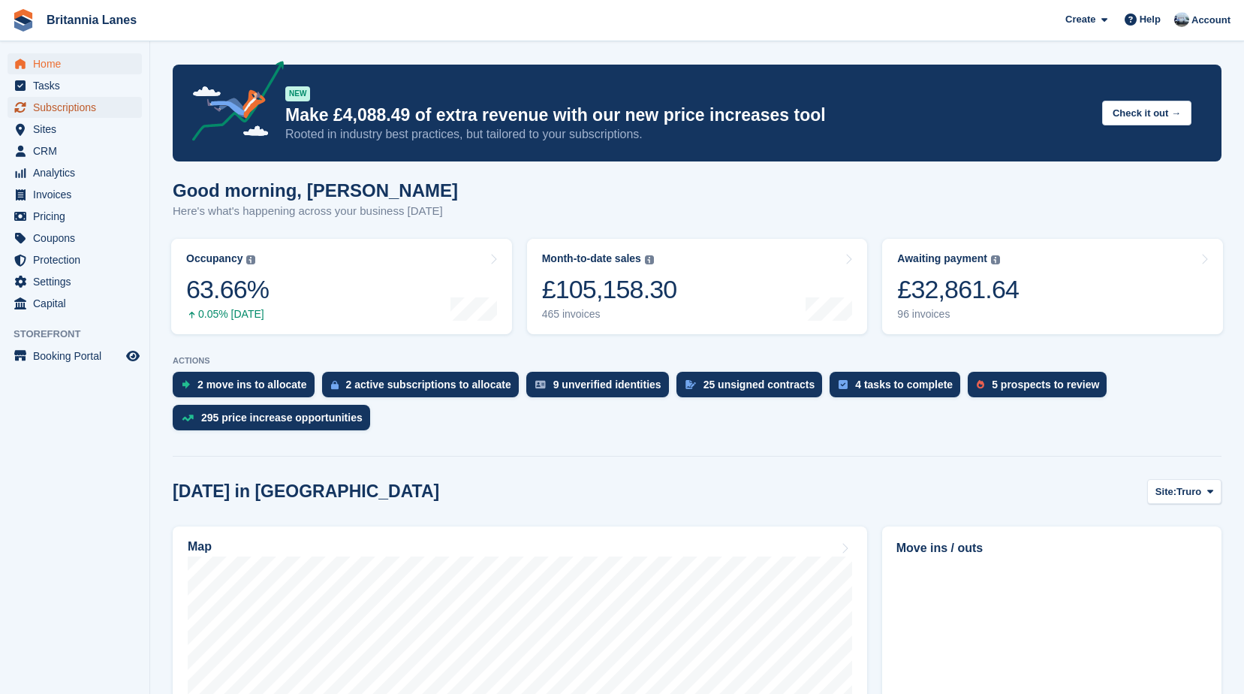
click at [55, 100] on span "Subscriptions" at bounding box center [78, 107] width 90 height 21
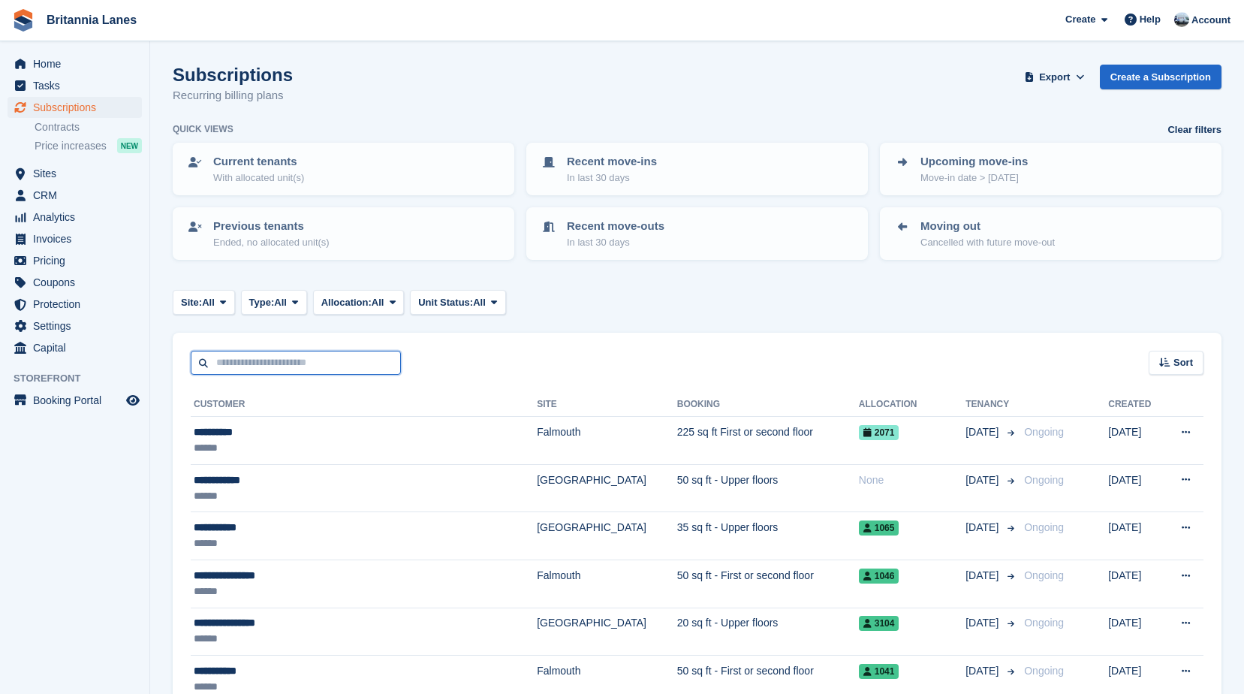
click at [282, 355] on input "text" at bounding box center [296, 363] width 210 height 25
type input "********"
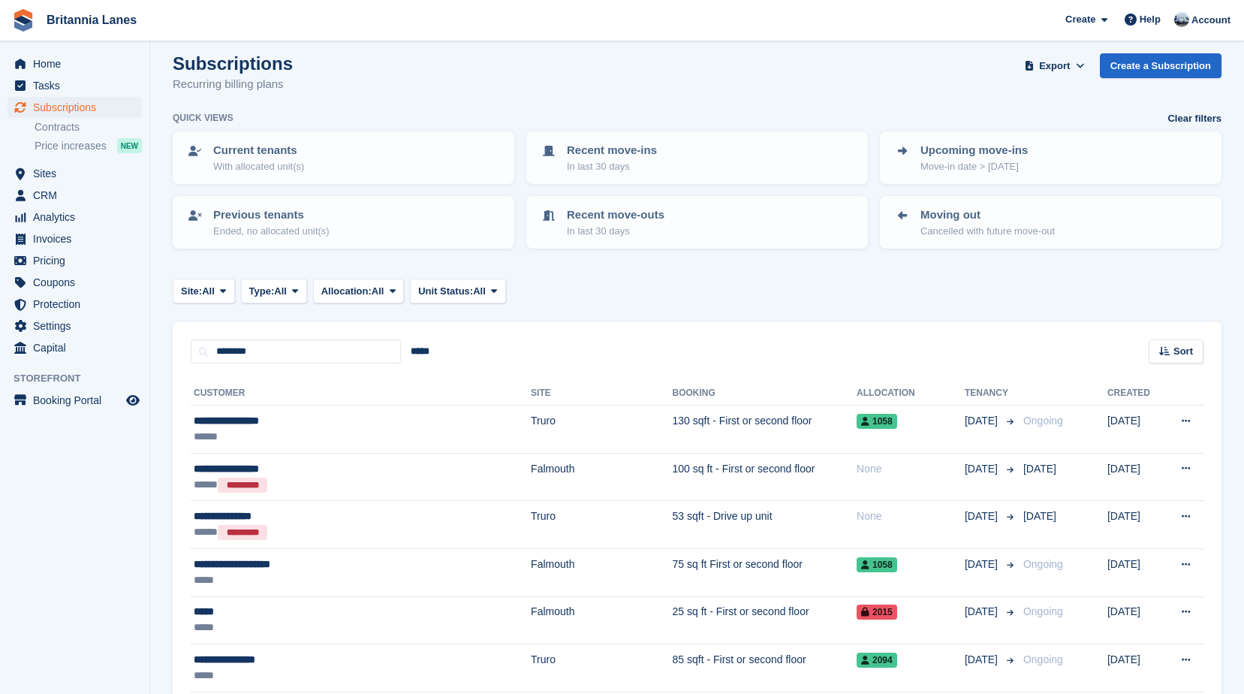
scroll to position [8, 0]
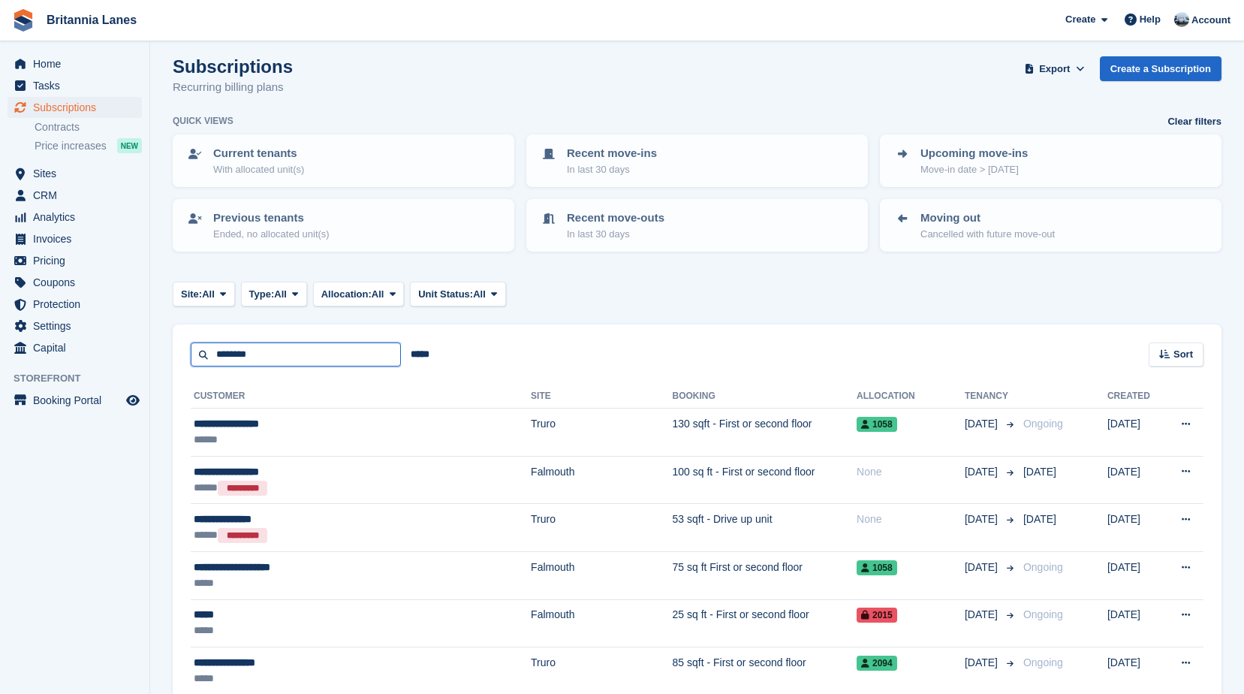
drag, startPoint x: 274, startPoint y: 363, endPoint x: 143, endPoint y: 354, distance: 131.6
click at [143, 354] on div "Home Tasks Subscriptions Subscriptions Subscriptions Contracts Price increases …" at bounding box center [622, 643] width 1244 height 1302
type input "**********"
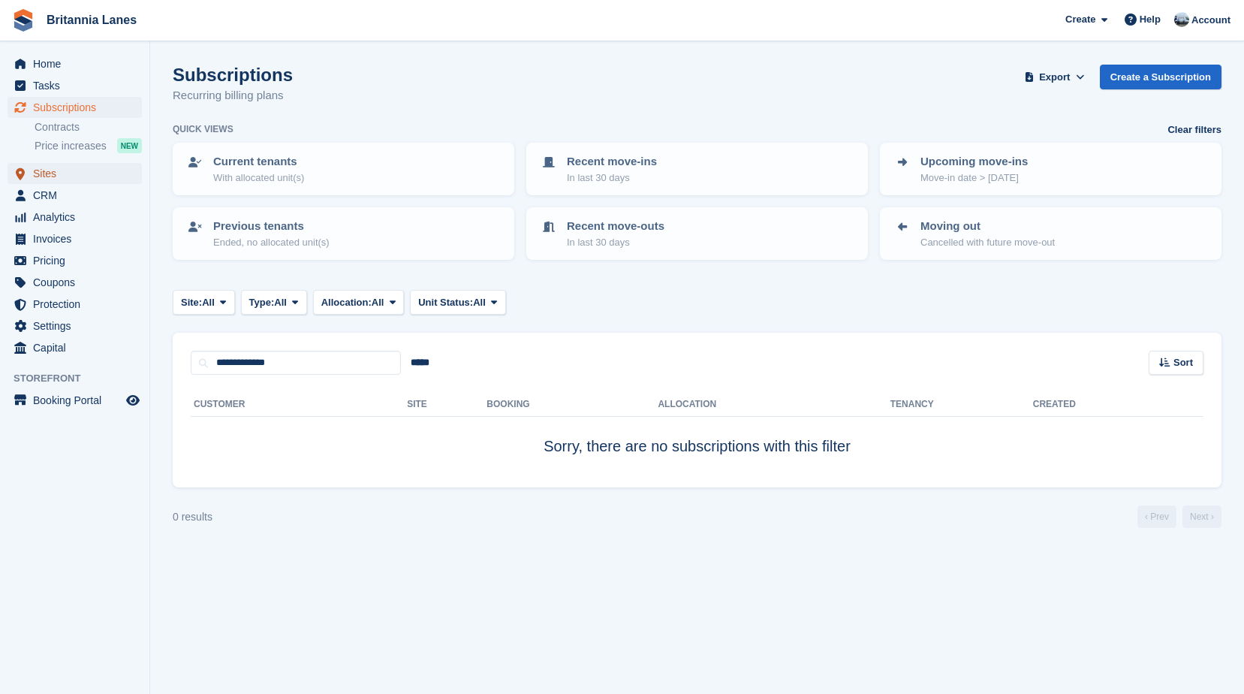
click at [50, 173] on span "Sites" at bounding box center [78, 173] width 90 height 21
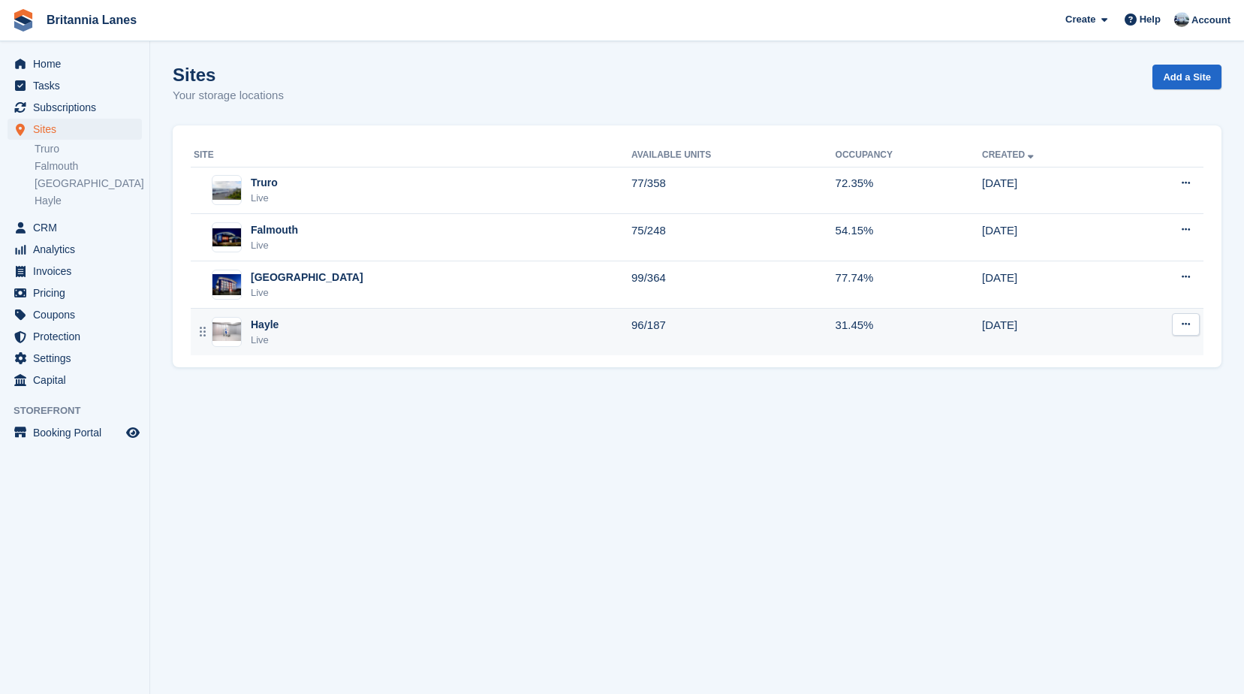
click at [288, 329] on div "Hayle Live" at bounding box center [413, 332] width 438 height 31
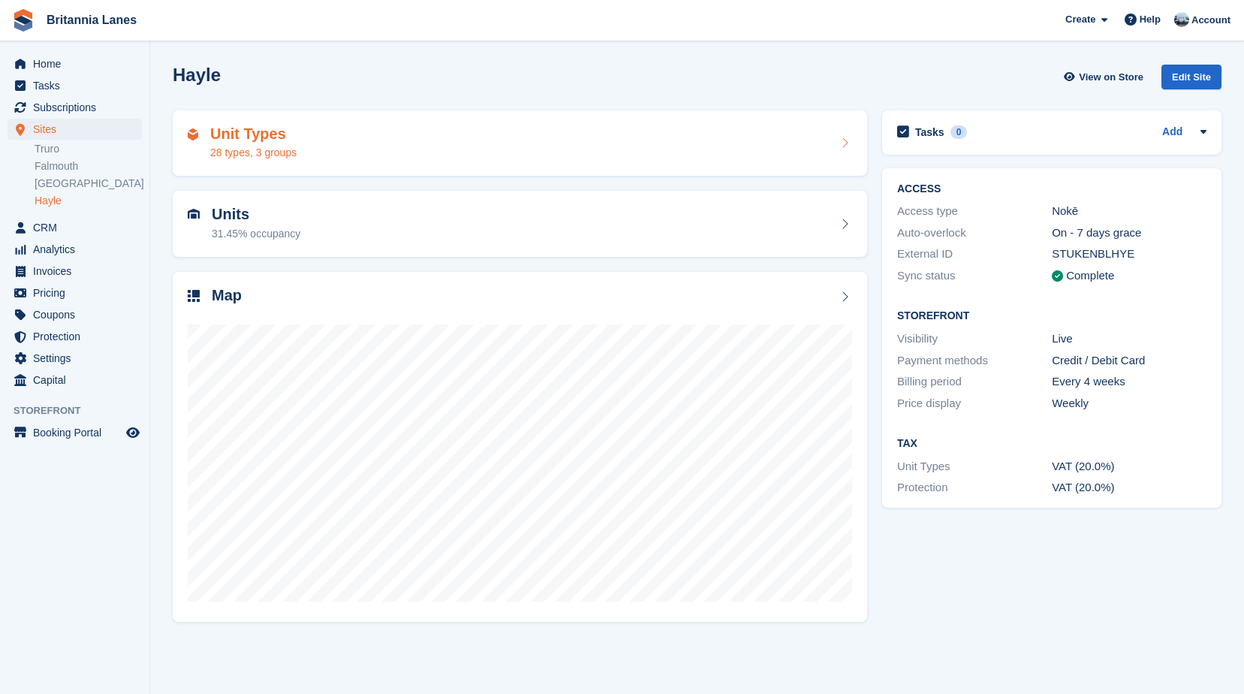
click at [276, 148] on div "28 types, 3 groups" at bounding box center [253, 153] width 86 height 16
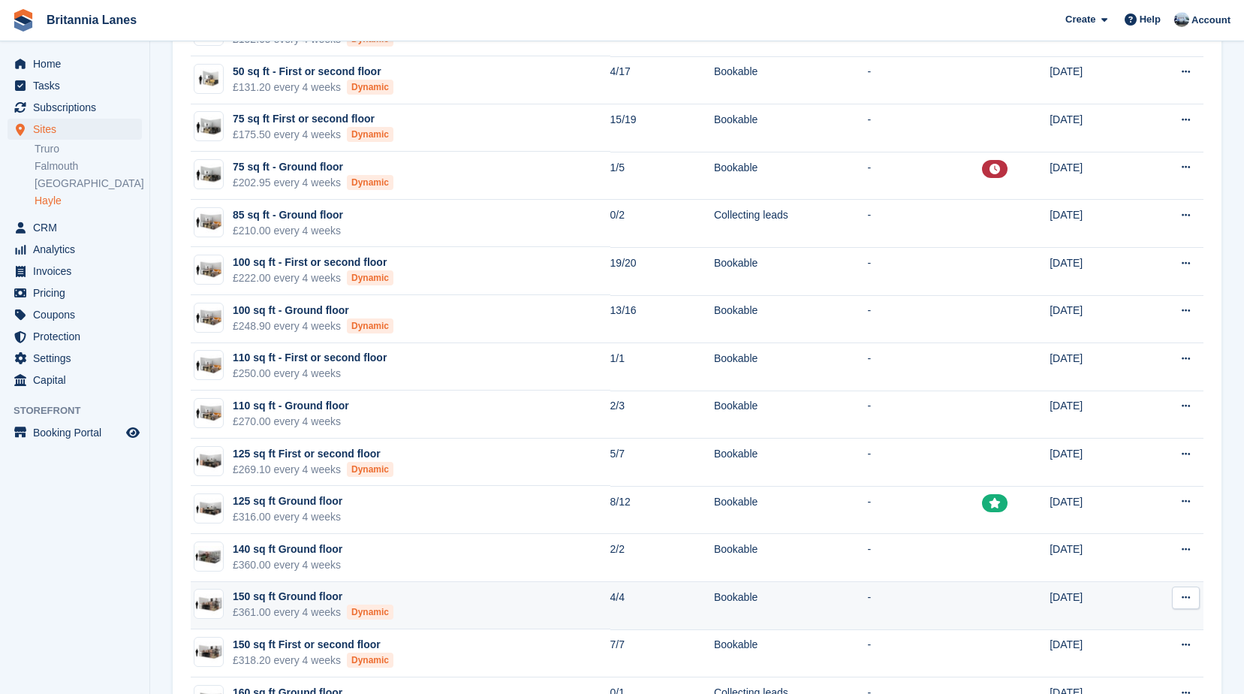
scroll to position [826, 0]
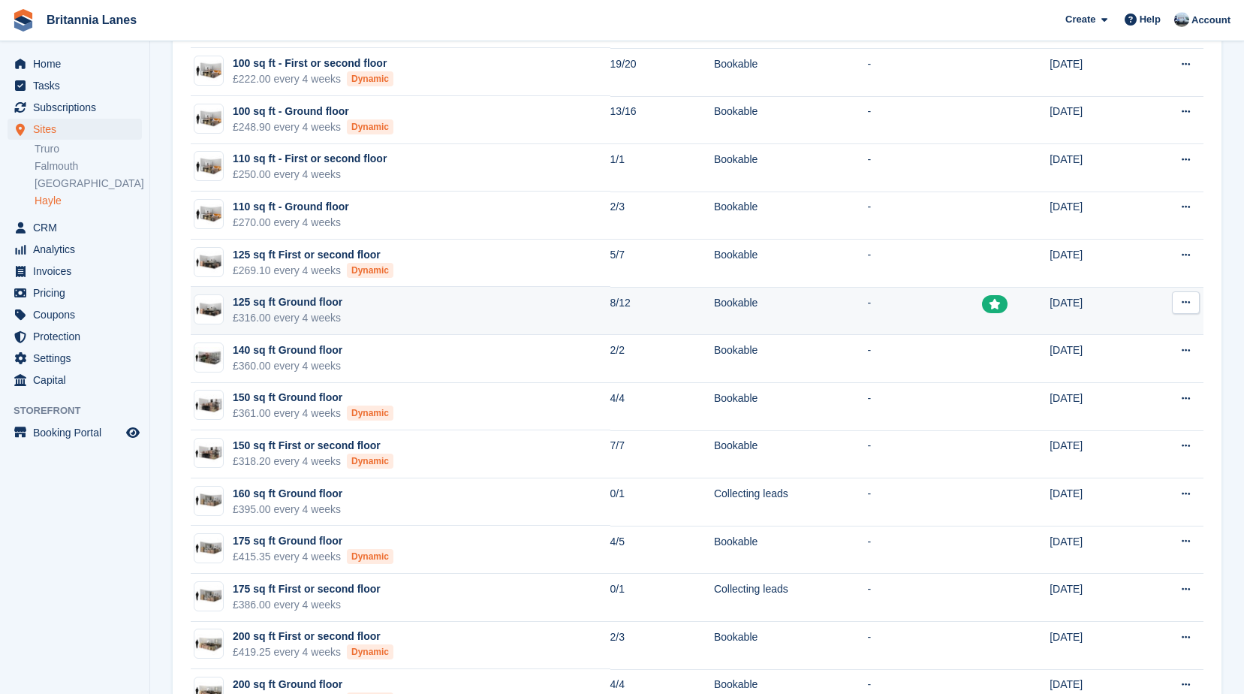
click at [352, 315] on td "125 sq ft Ground floor £316.00 every 4 weeks" at bounding box center [401, 311] width 420 height 48
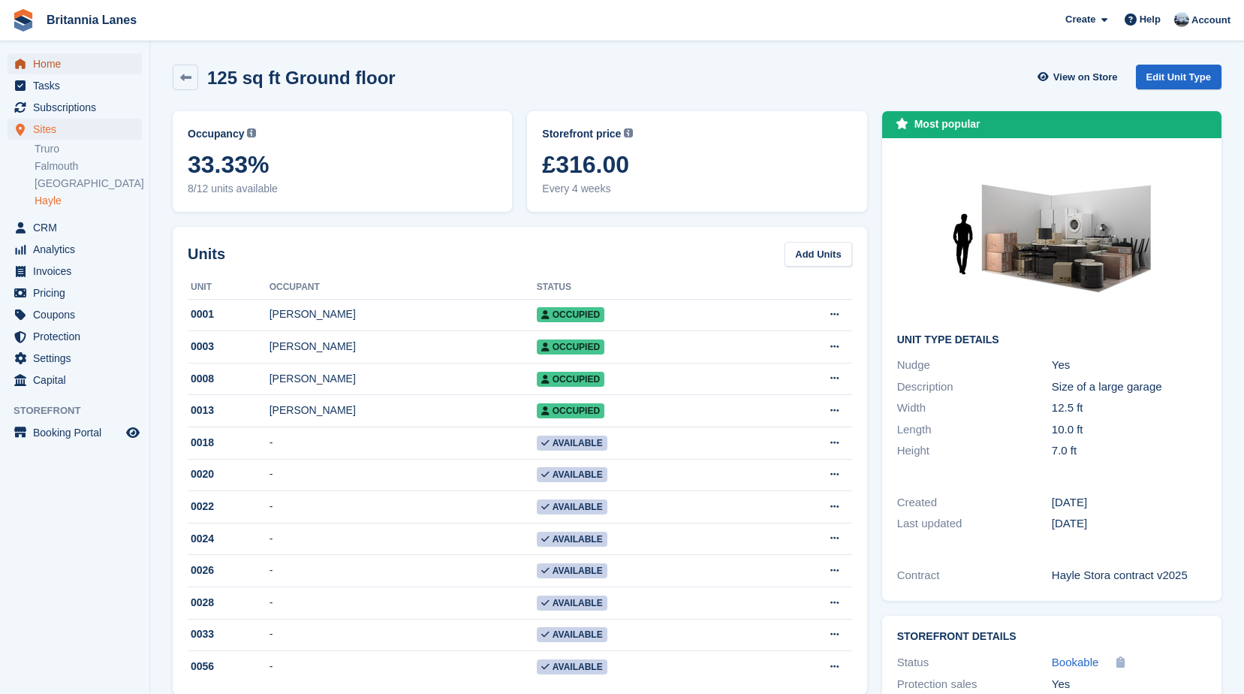
click at [68, 68] on span "Home" at bounding box center [78, 63] width 90 height 21
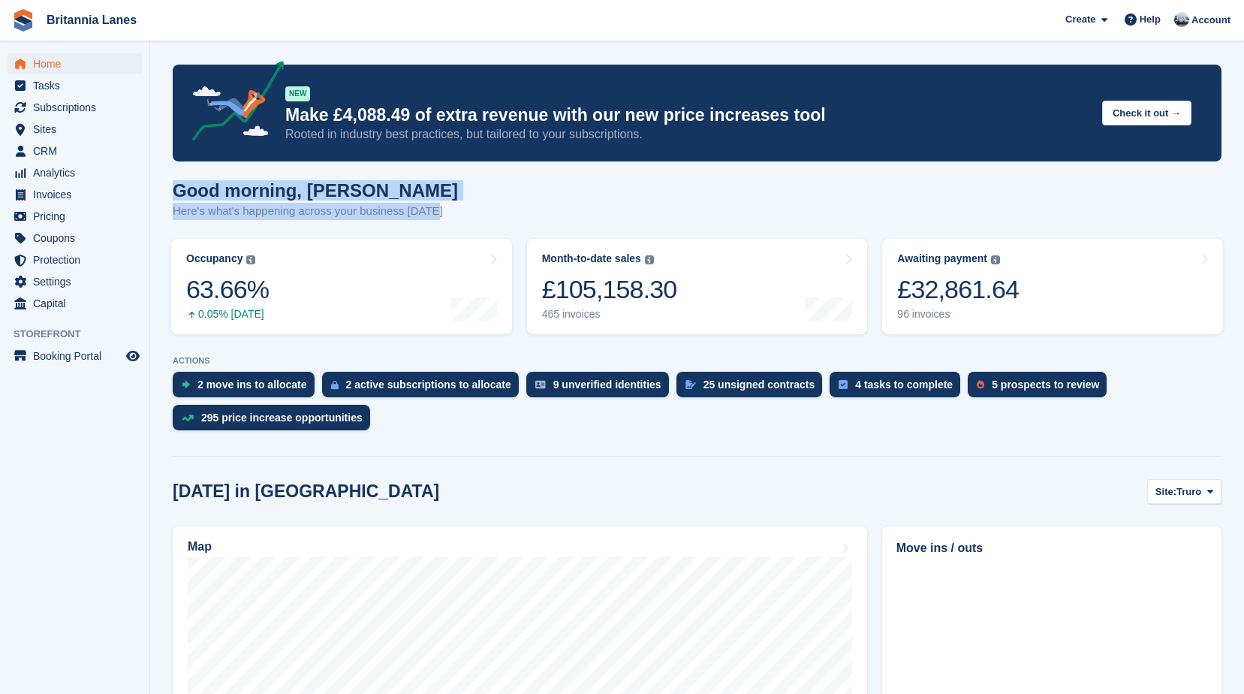
drag, startPoint x: 433, startPoint y: 212, endPoint x: 170, endPoint y: 195, distance: 263.3
drag, startPoint x: 170, startPoint y: 195, endPoint x: 356, endPoint y: 174, distance: 186.6
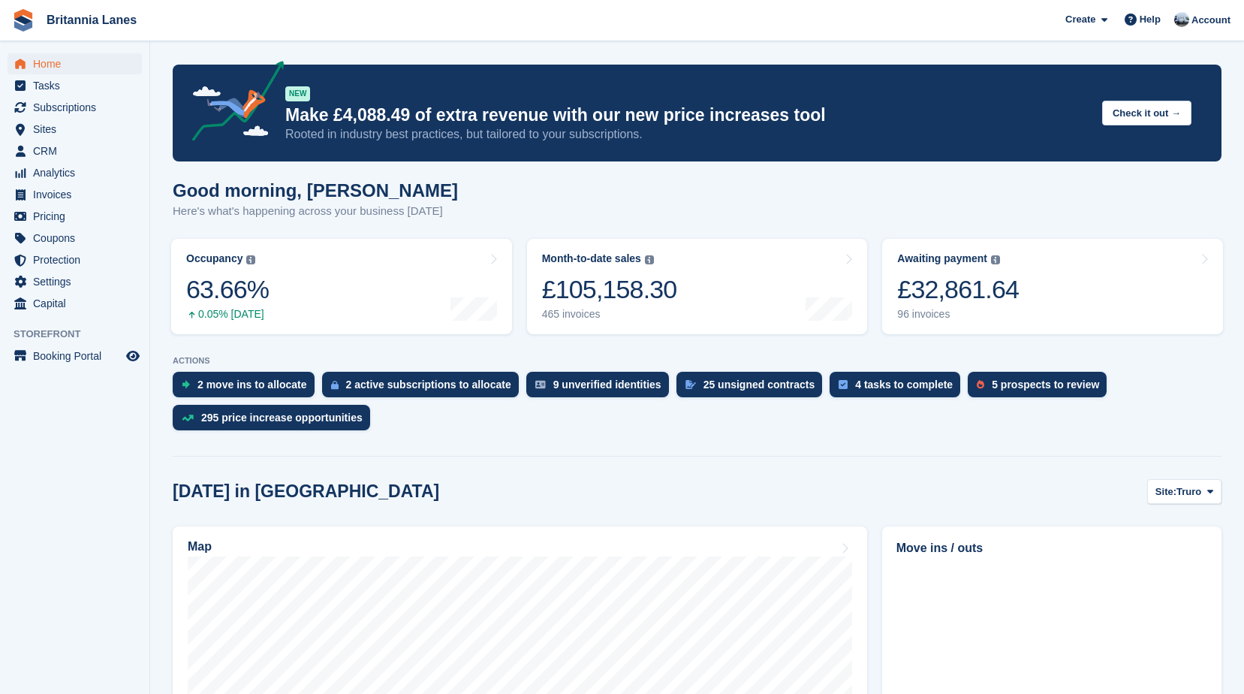
click at [392, 194] on h1 "Good morning, [PERSON_NAME]" at bounding box center [315, 190] width 285 height 20
click at [586, 381] on div "9 unverified identities" at bounding box center [607, 384] width 108 height 12
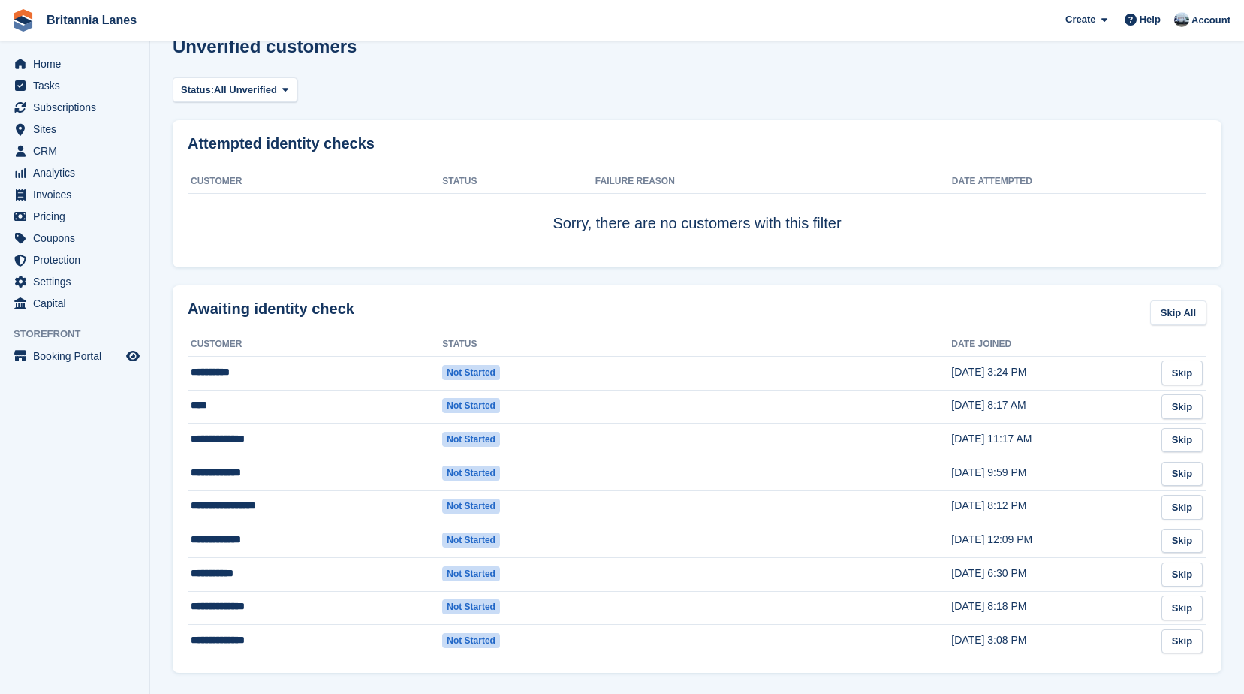
scroll to position [75, 0]
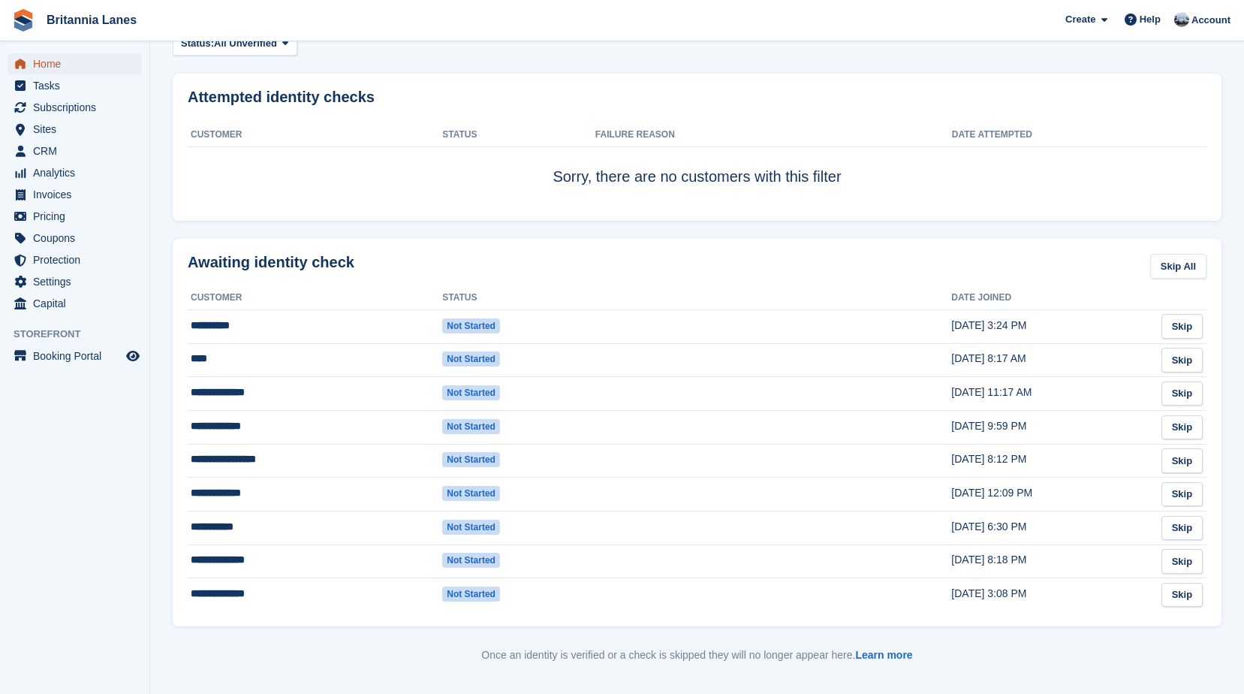
click at [63, 62] on span "Home" at bounding box center [78, 63] width 90 height 21
